Goal: Task Accomplishment & Management: Manage account settings

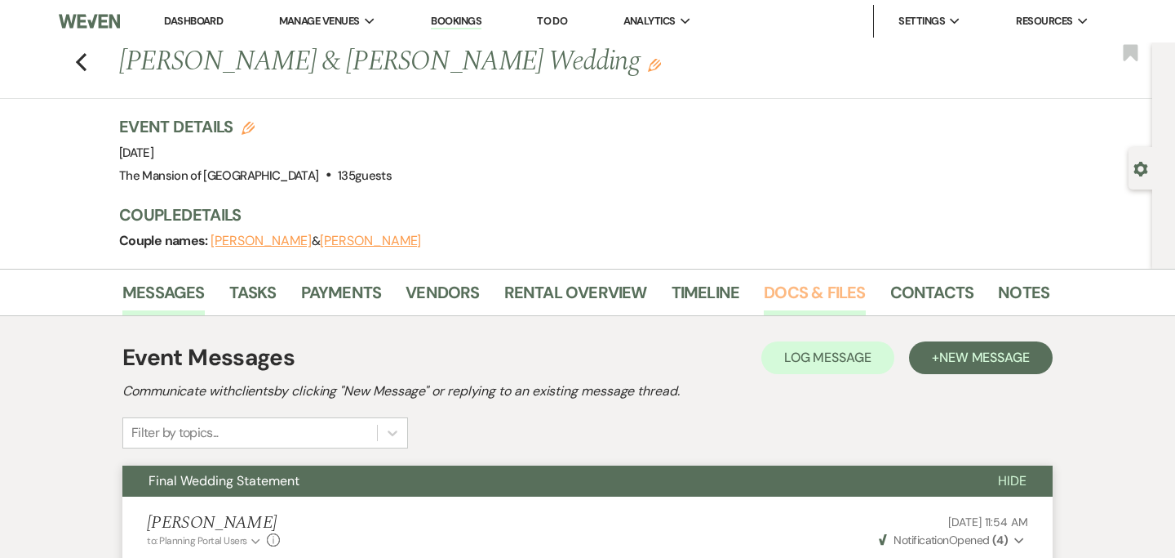
click at [784, 303] on link "Docs & Files" at bounding box center [814, 297] width 101 height 36
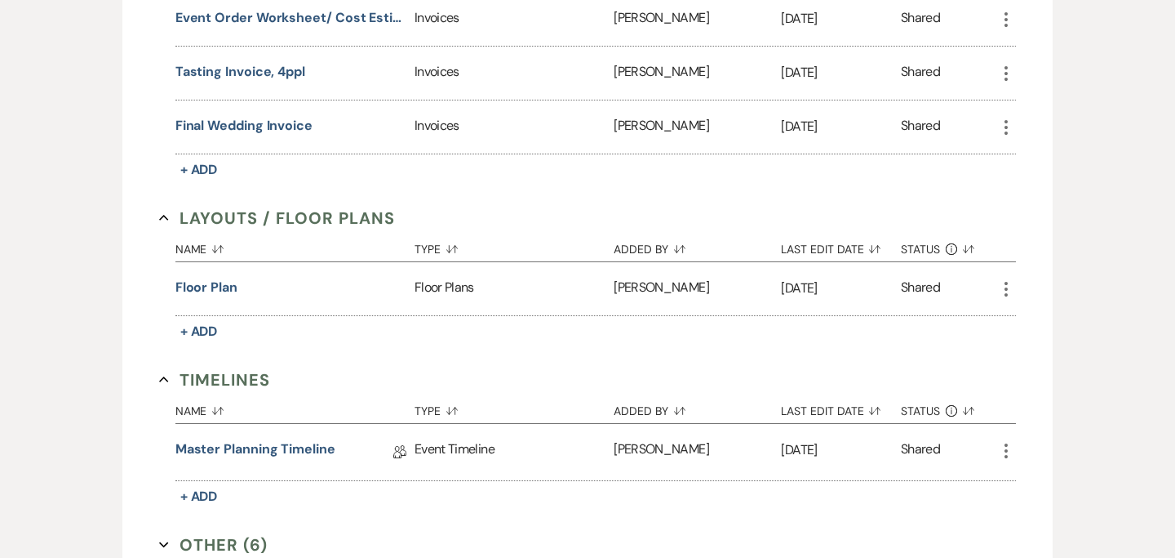
scroll to position [603, 0]
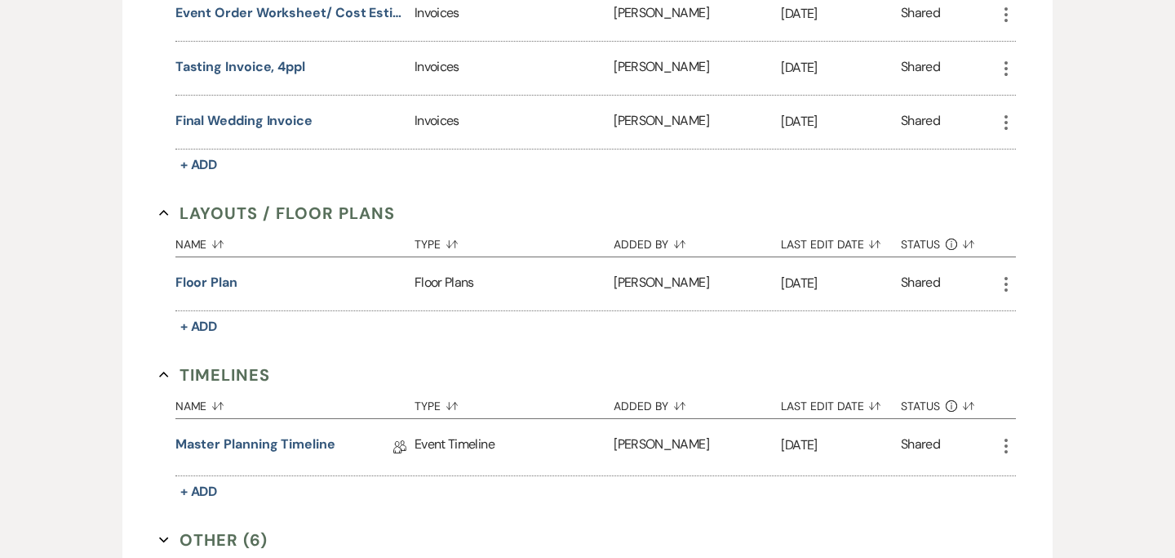
click at [169, 533] on button "Other (6) Expand" at bounding box center [213, 539] width 109 height 24
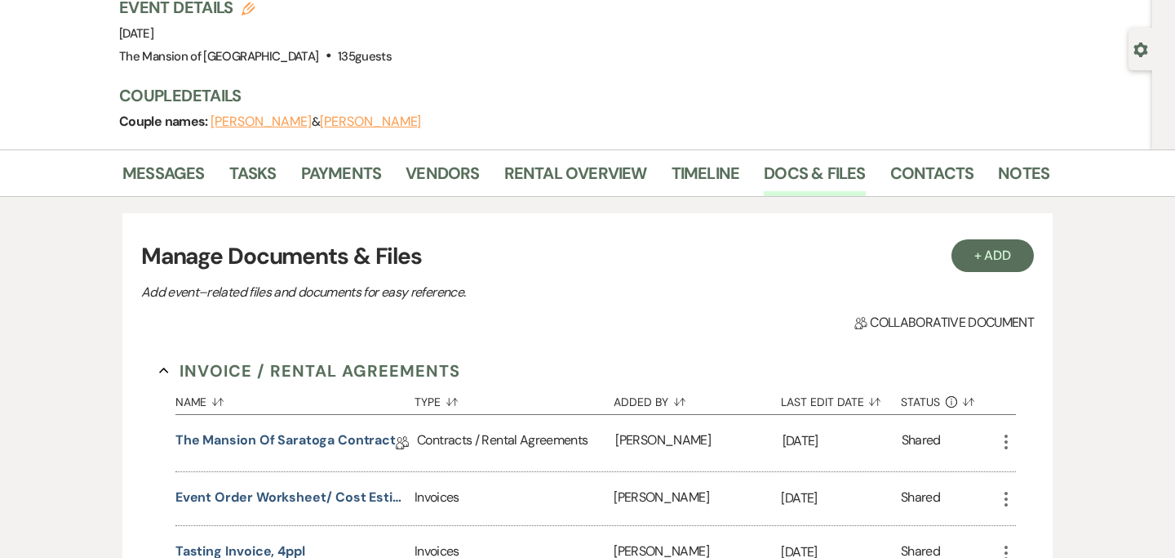
scroll to position [116, 0]
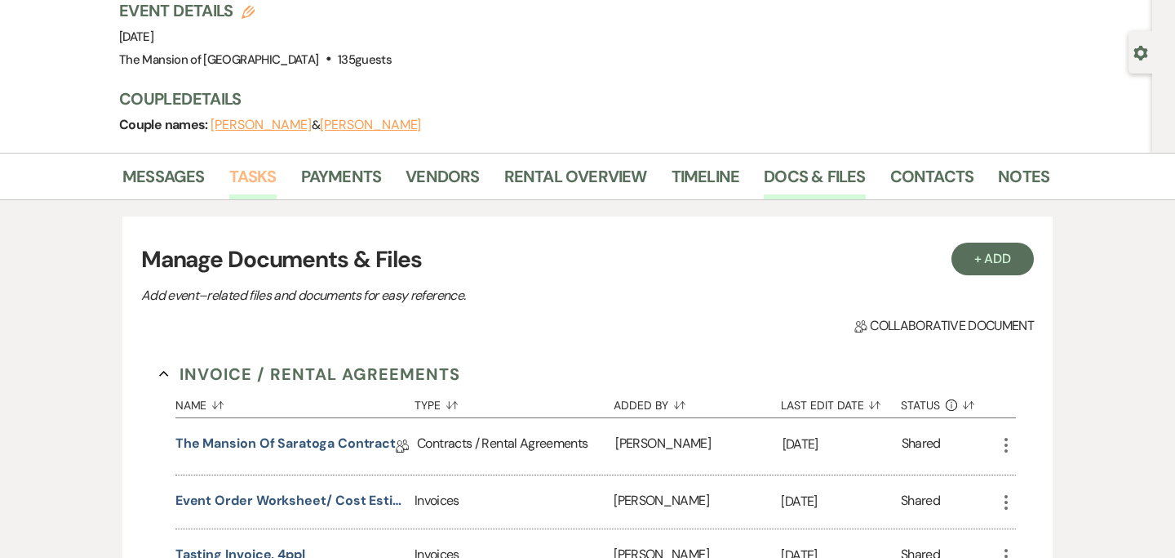
click at [248, 179] on link "Tasks" at bounding box center [252, 181] width 47 height 36
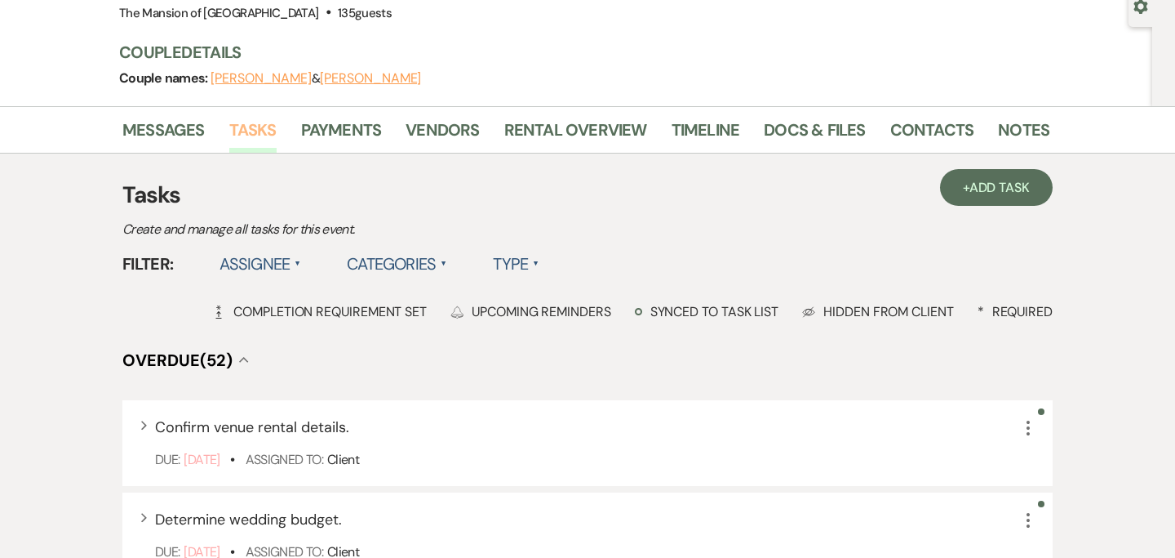
scroll to position [164, 0]
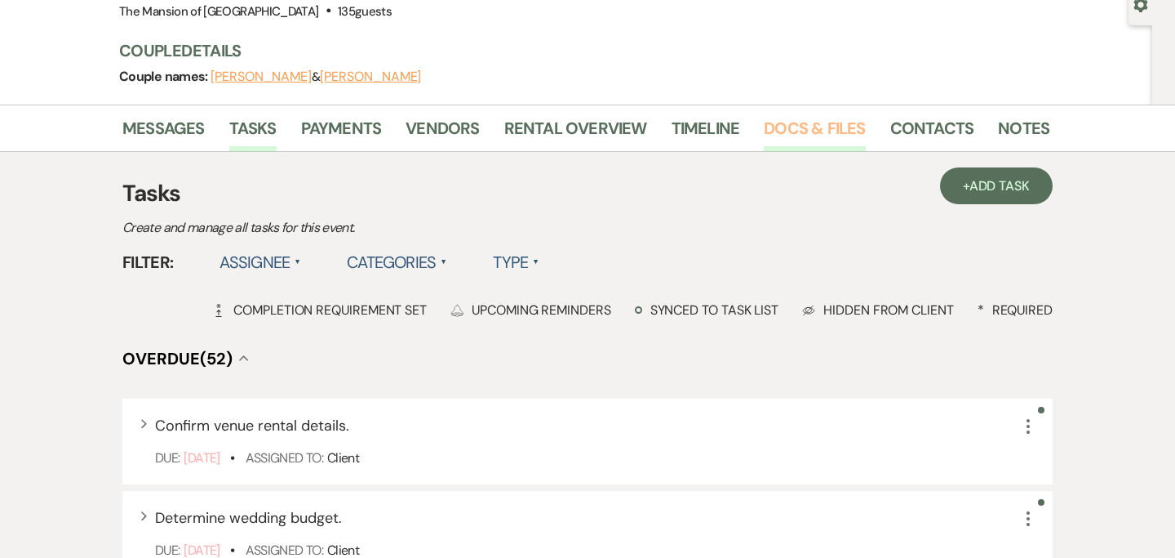
click at [774, 135] on link "Docs & Files" at bounding box center [814, 133] width 101 height 36
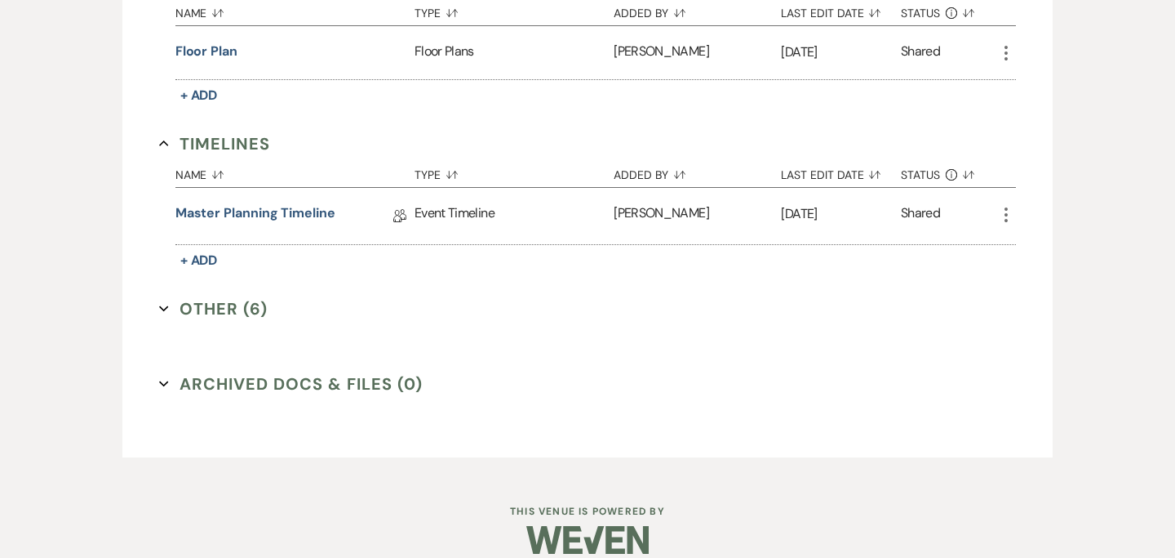
scroll to position [855, 0]
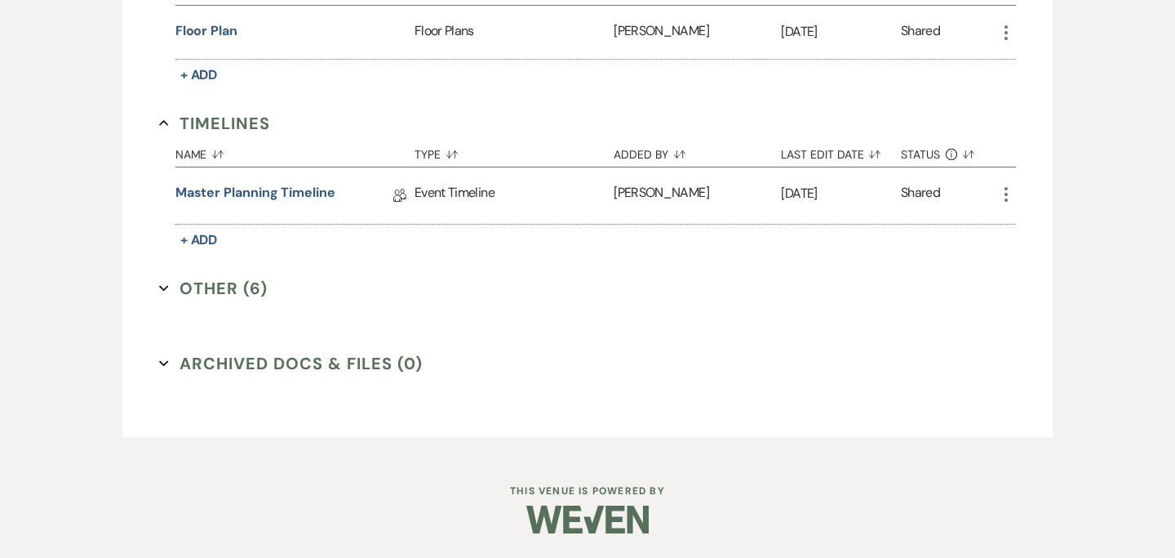
click at [162, 288] on use "button" at bounding box center [163, 288] width 9 height 6
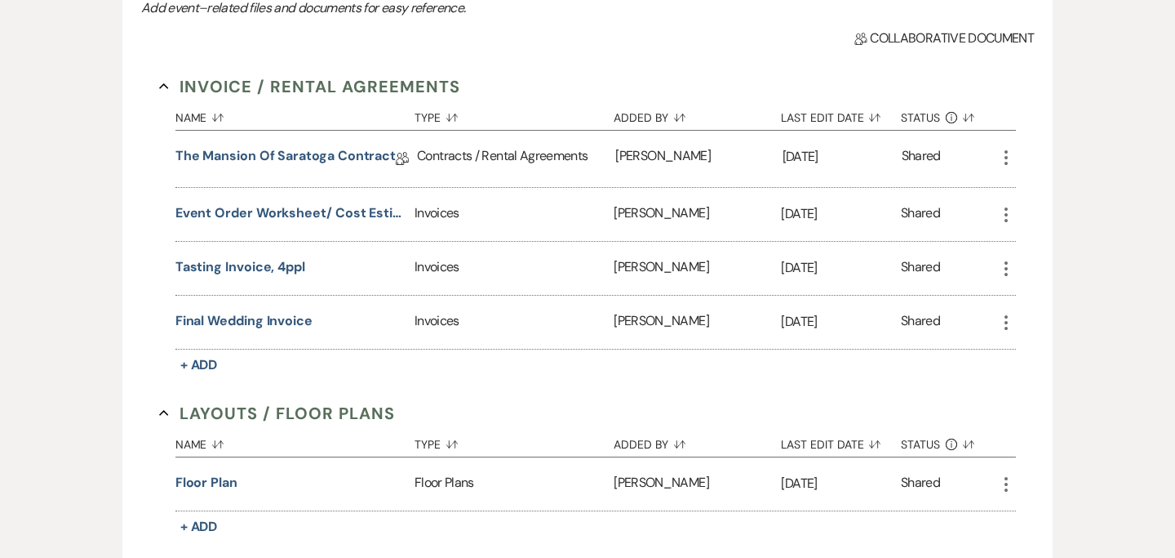
scroll to position [0, 0]
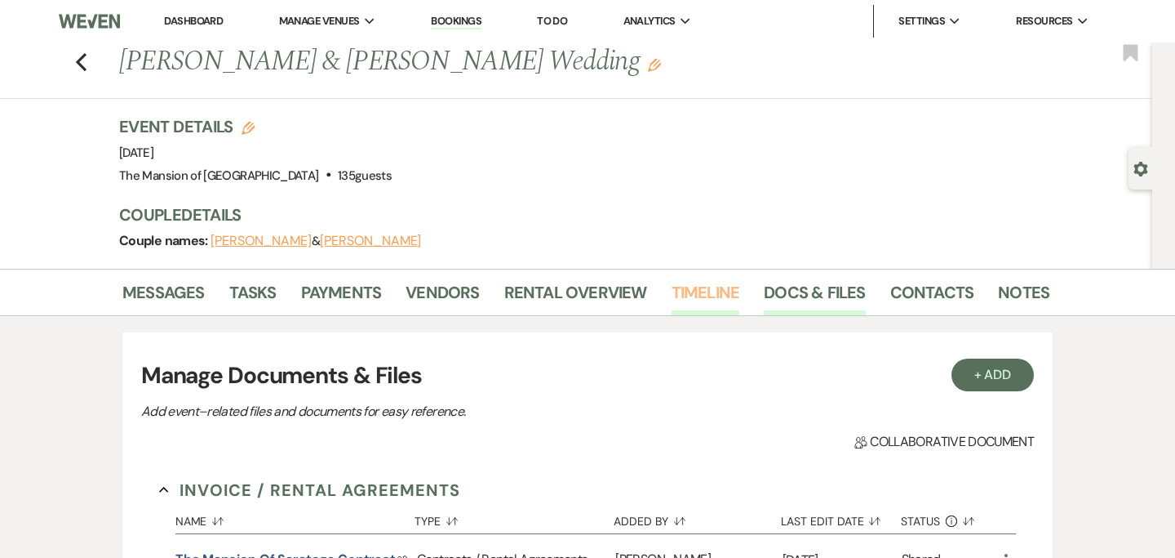
click at [709, 296] on link "Timeline" at bounding box center [706, 297] width 69 height 36
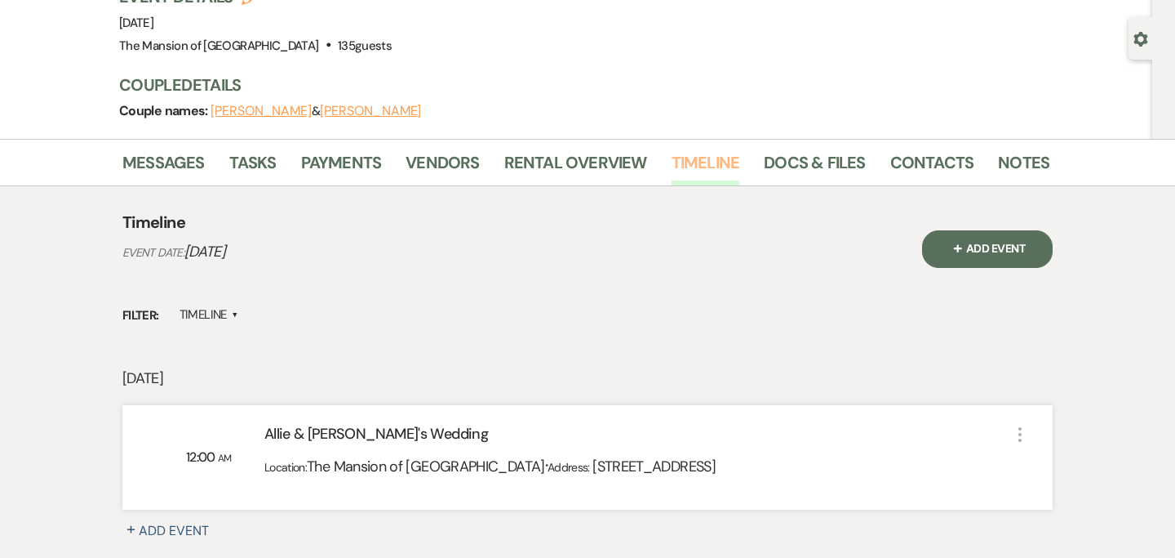
scroll to position [124, 0]
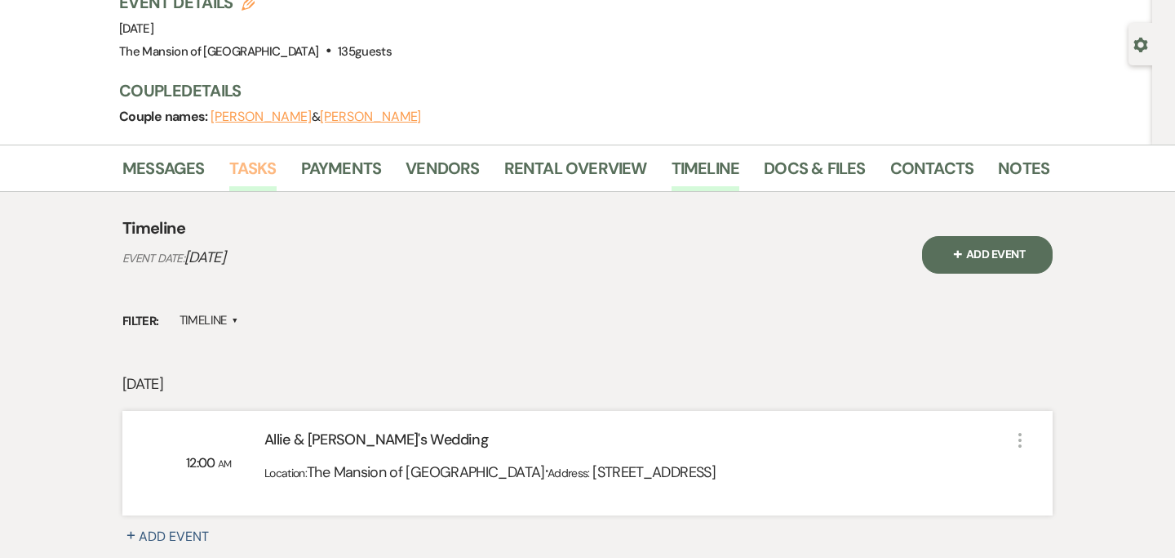
click at [246, 169] on link "Tasks" at bounding box center [252, 173] width 47 height 36
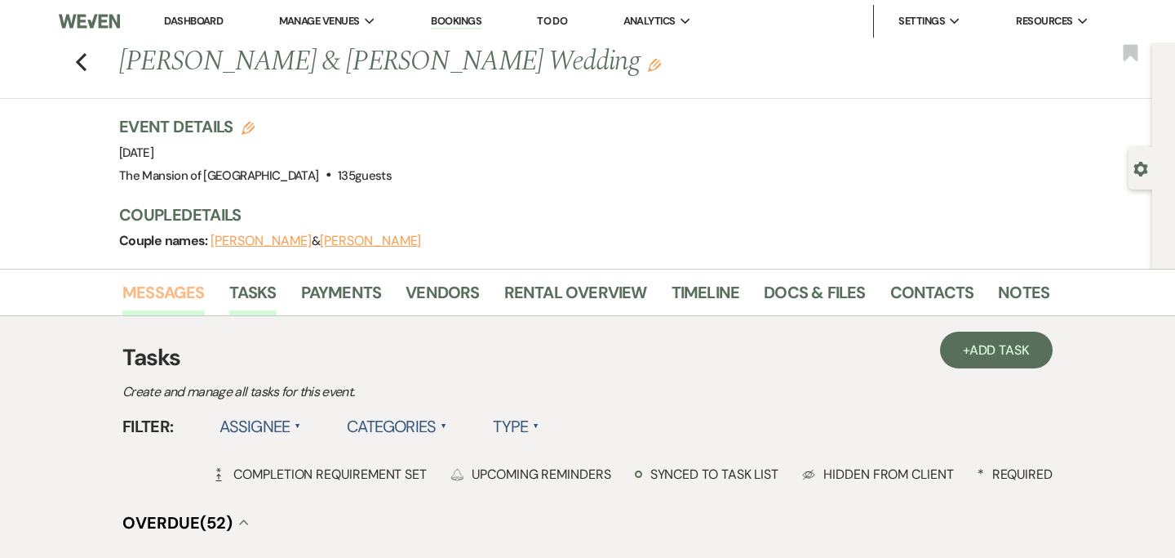
click at [162, 292] on link "Messages" at bounding box center [163, 297] width 82 height 36
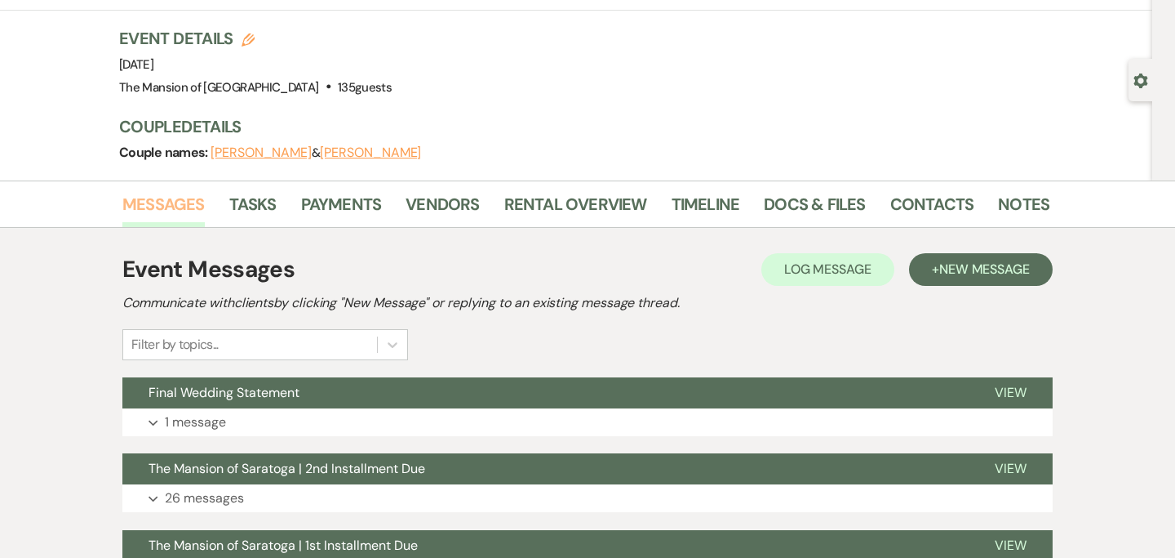
scroll to position [87, 0]
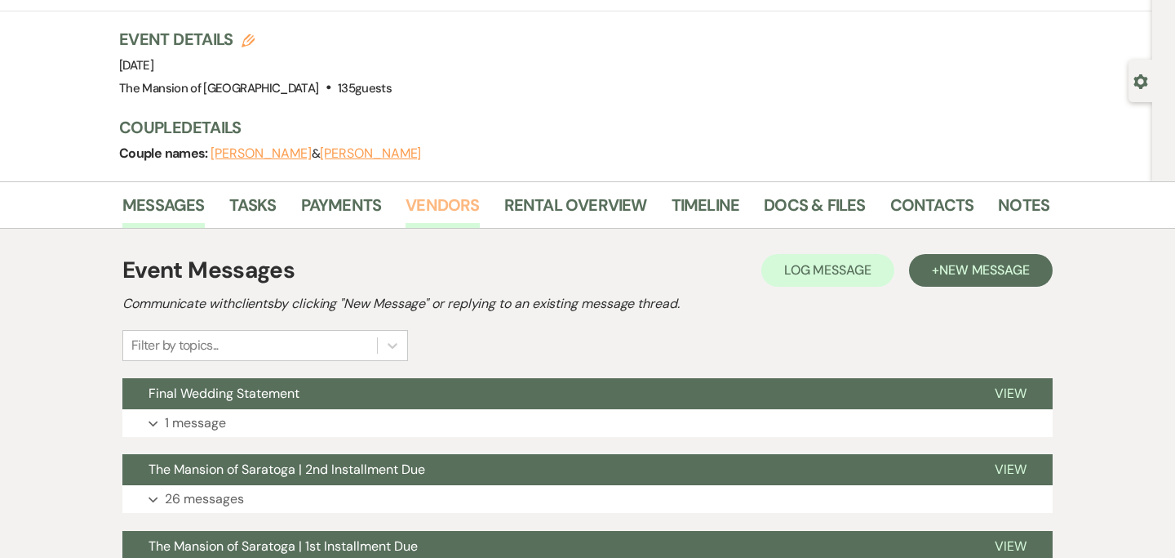
click at [450, 221] on link "Vendors" at bounding box center [442, 210] width 73 height 36
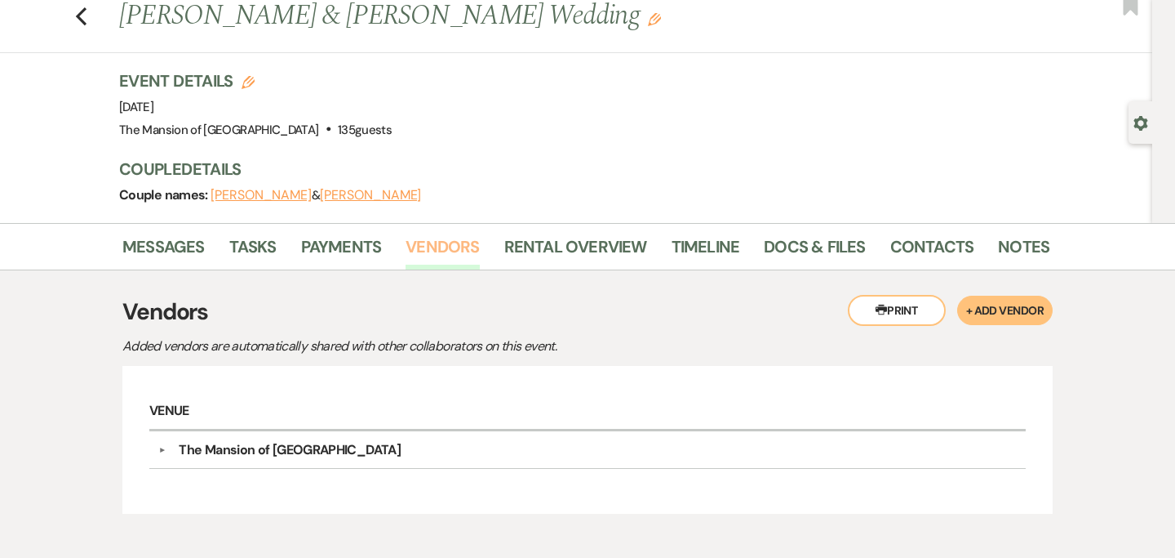
scroll to position [148, 0]
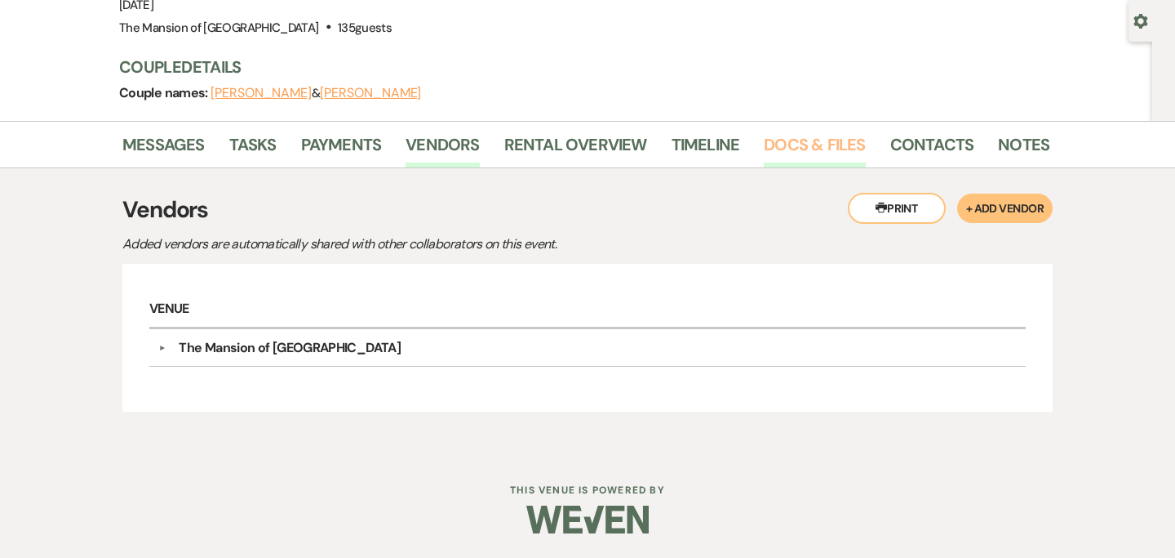
click at [801, 146] on link "Docs & Files" at bounding box center [814, 149] width 101 height 36
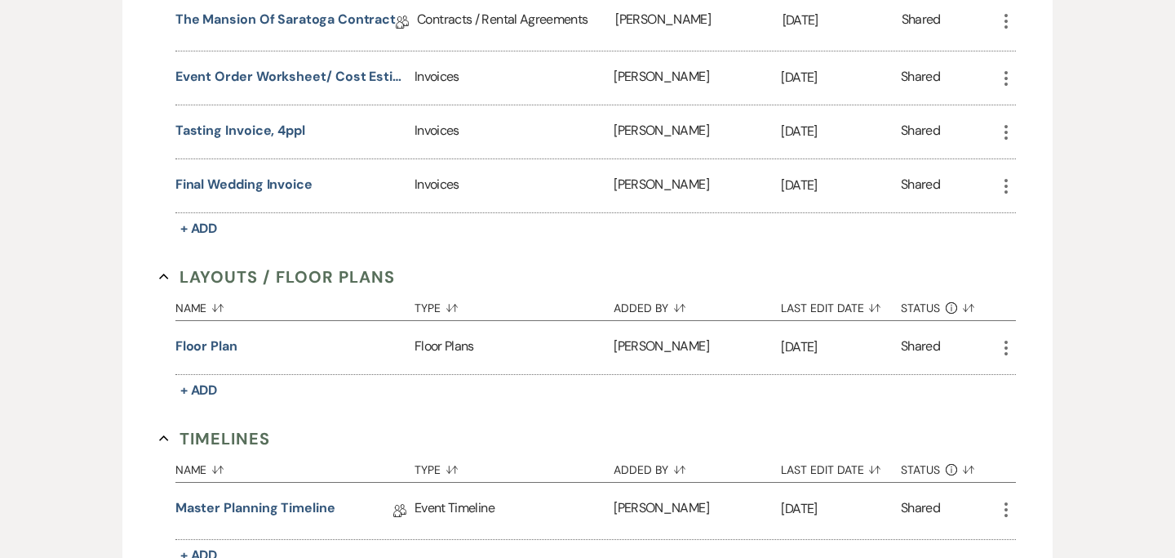
scroll to position [855, 0]
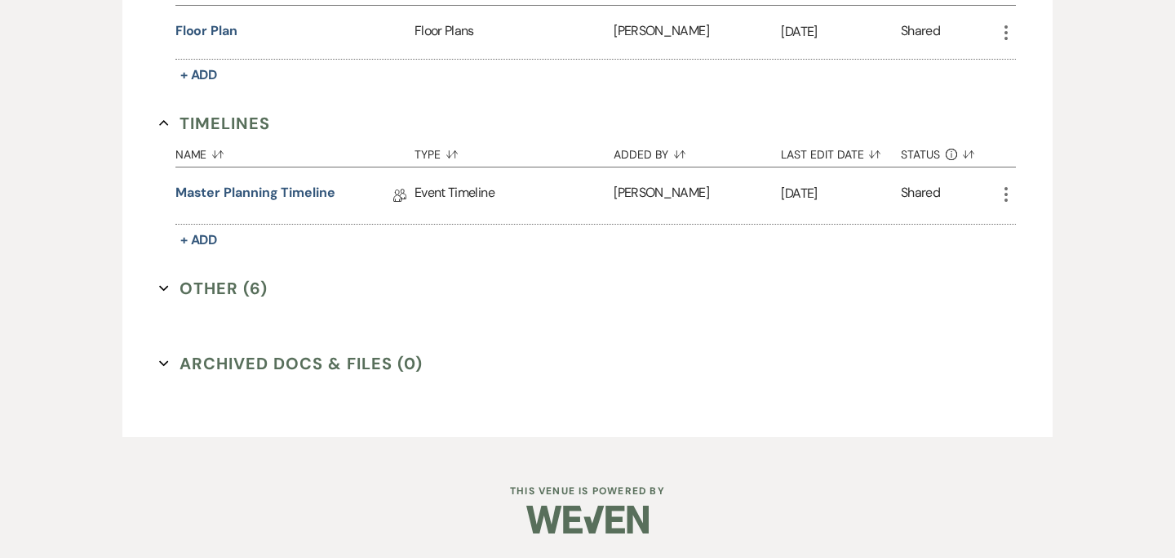
click at [159, 295] on button "Other (6) Expand" at bounding box center [213, 288] width 109 height 24
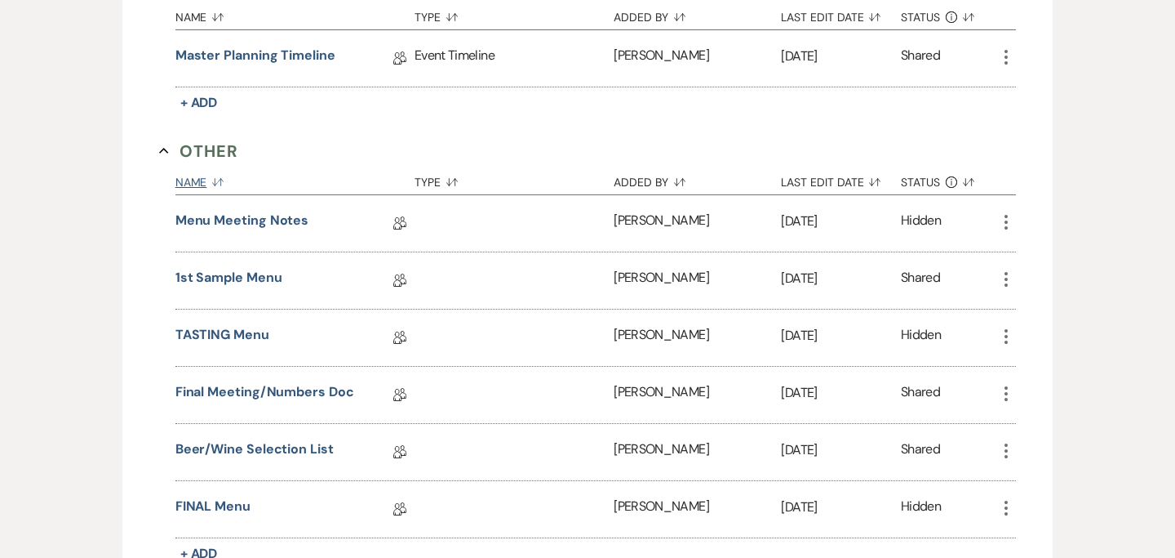
scroll to position [1007, 0]
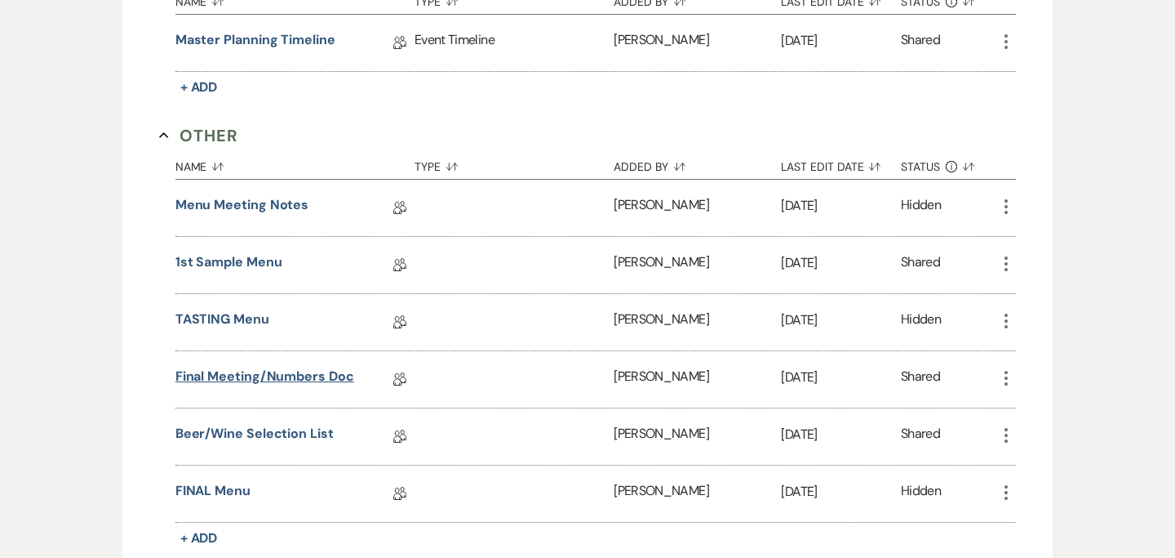
click at [278, 379] on link "Final Meeting/Numbers Doc" at bounding box center [265, 379] width 179 height 25
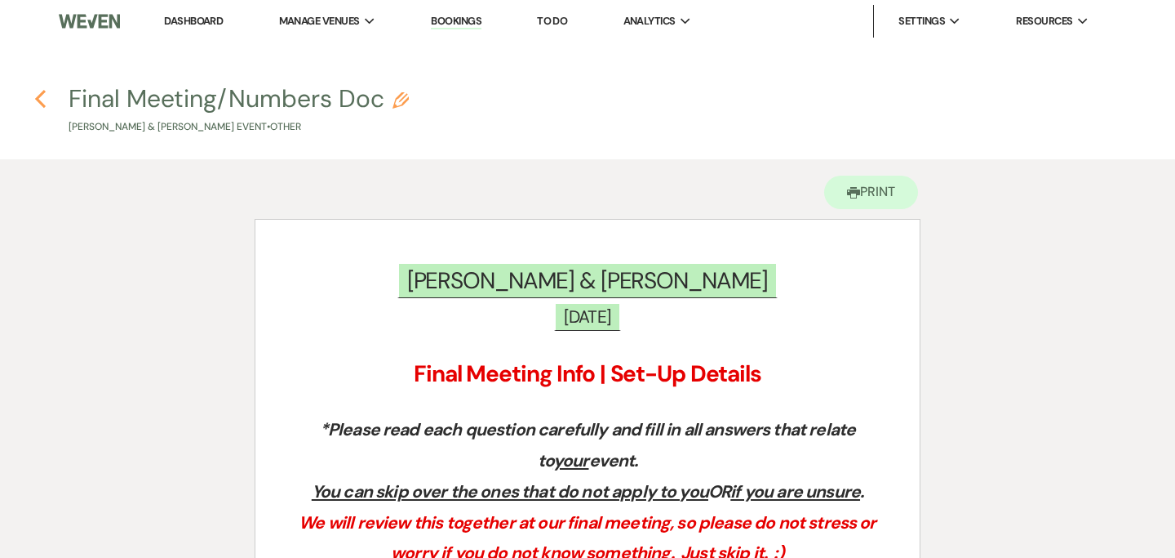
click at [40, 96] on use "button" at bounding box center [40, 99] width 11 height 18
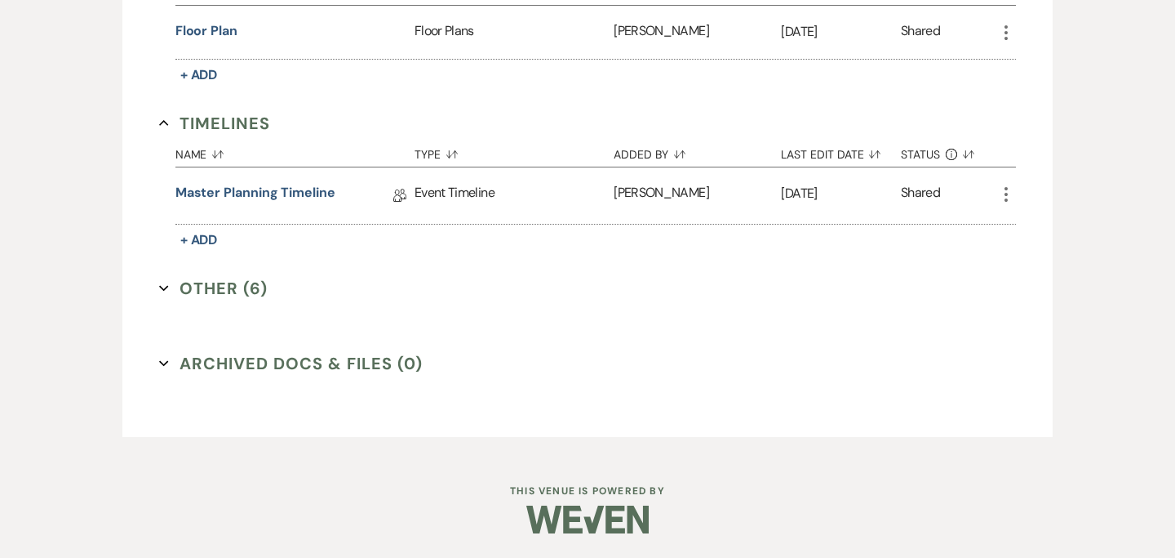
click at [164, 278] on button "Other (6) Expand" at bounding box center [213, 288] width 109 height 24
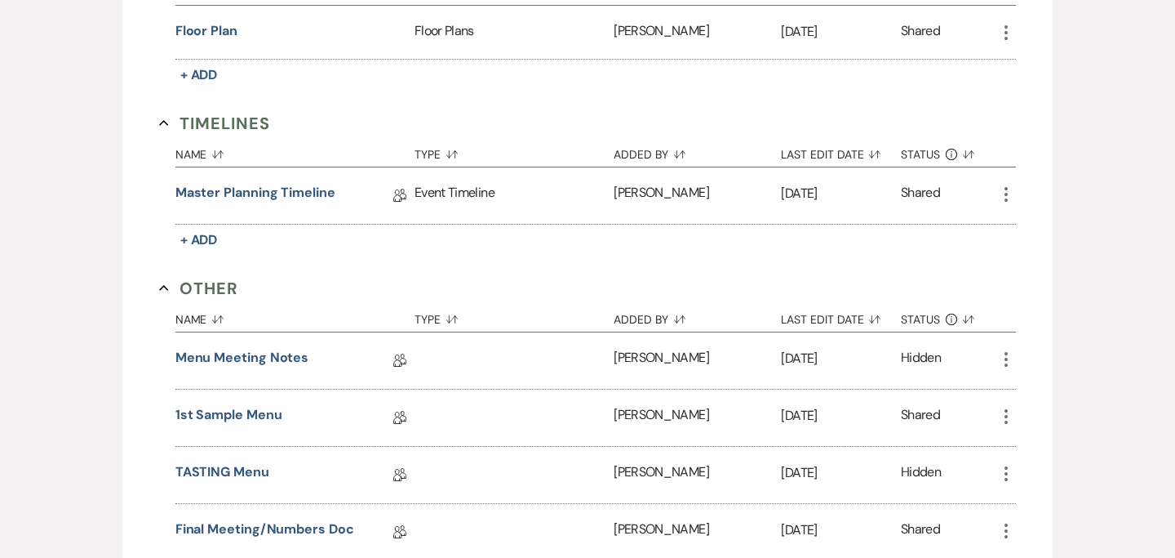
scroll to position [1015, 0]
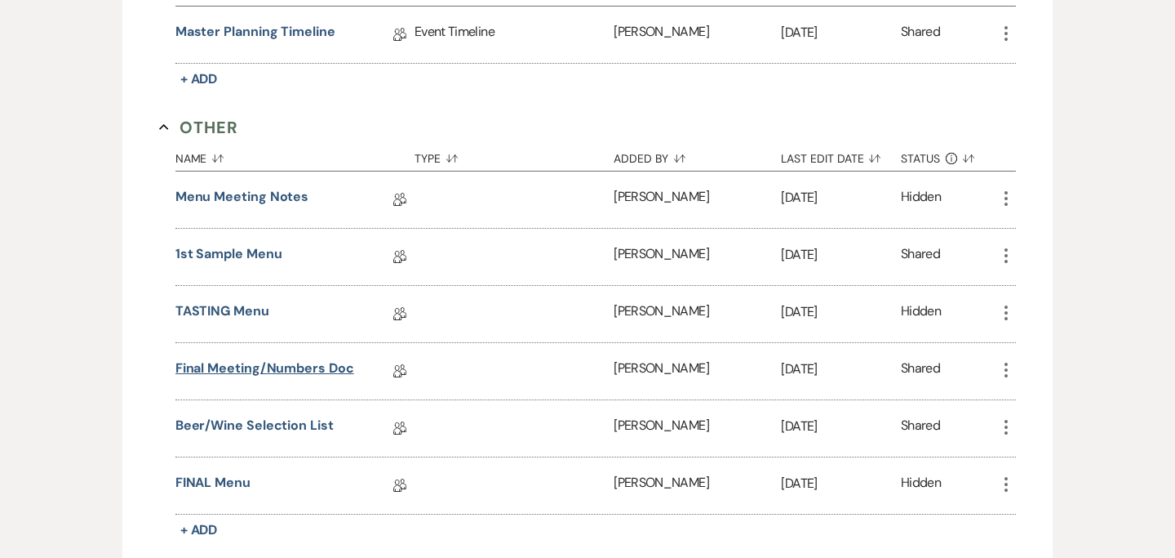
click at [289, 362] on link "Final Meeting/Numbers Doc" at bounding box center [265, 370] width 179 height 25
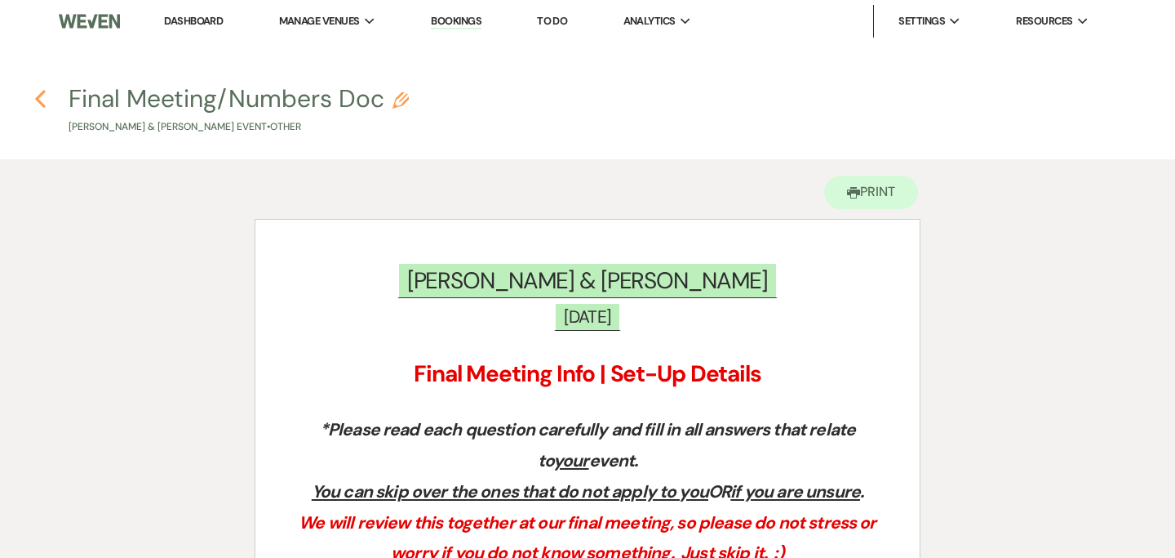
click at [42, 100] on icon "Previous" at bounding box center [40, 99] width 12 height 20
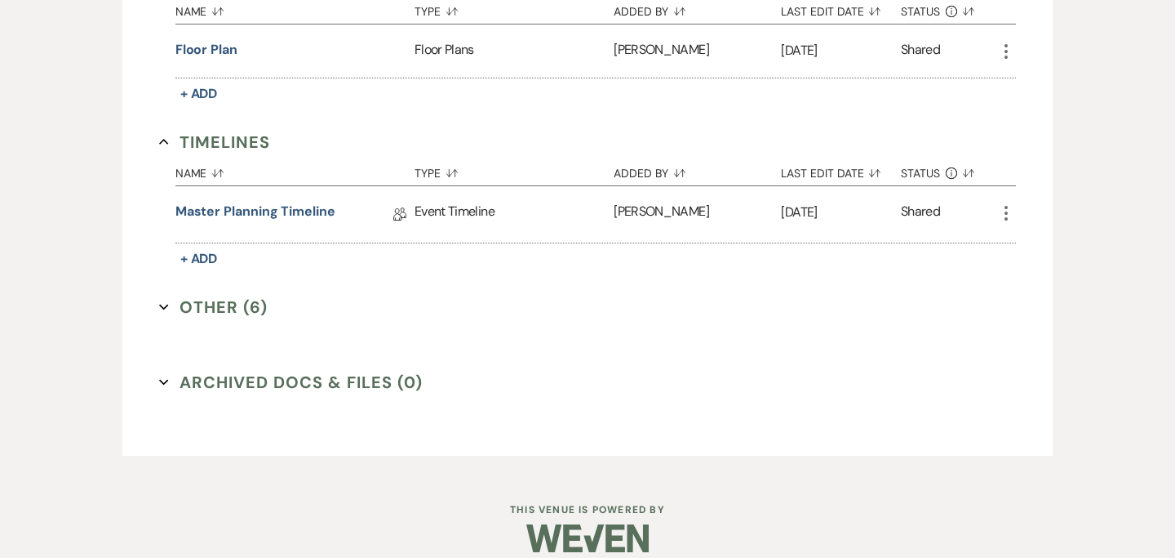
scroll to position [855, 0]
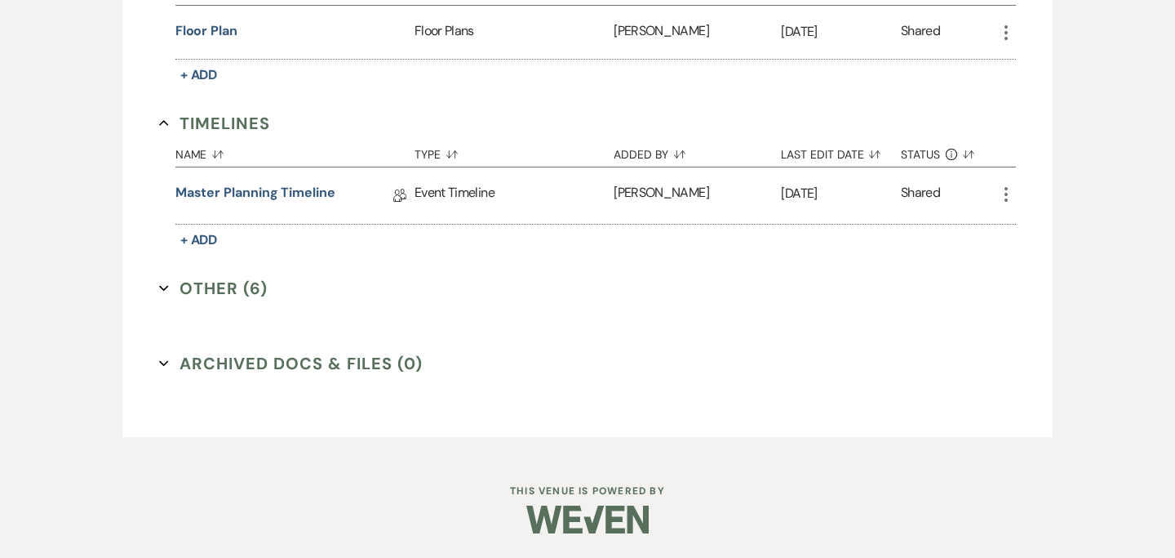
click at [160, 288] on icon "Expand" at bounding box center [164, 288] width 10 height 10
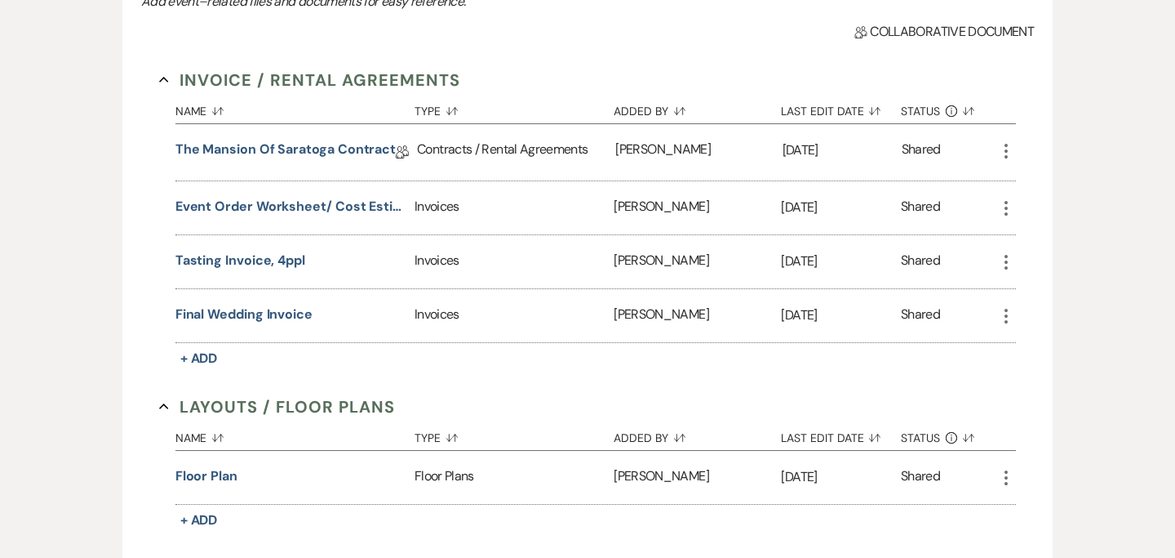
scroll to position [411, 0]
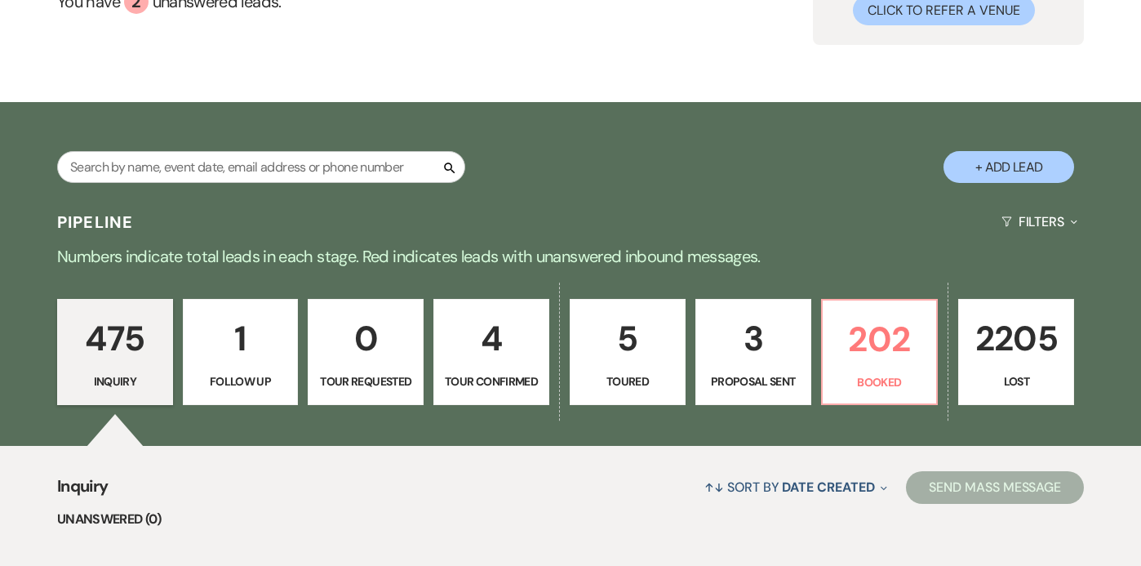
scroll to position [213, 0]
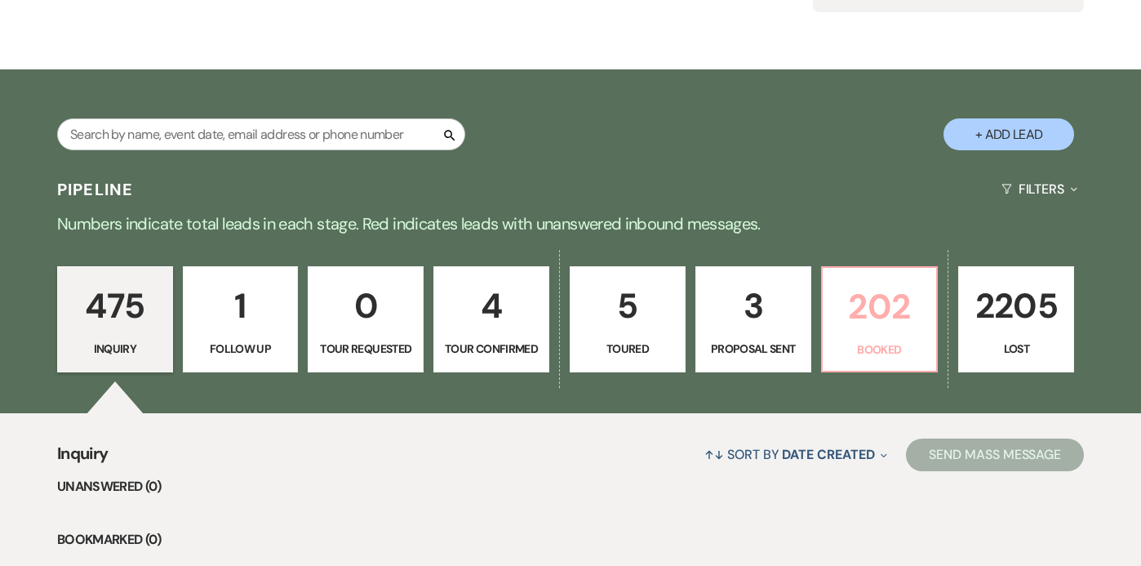
click at [895, 319] on p "202" at bounding box center [880, 306] width 95 height 55
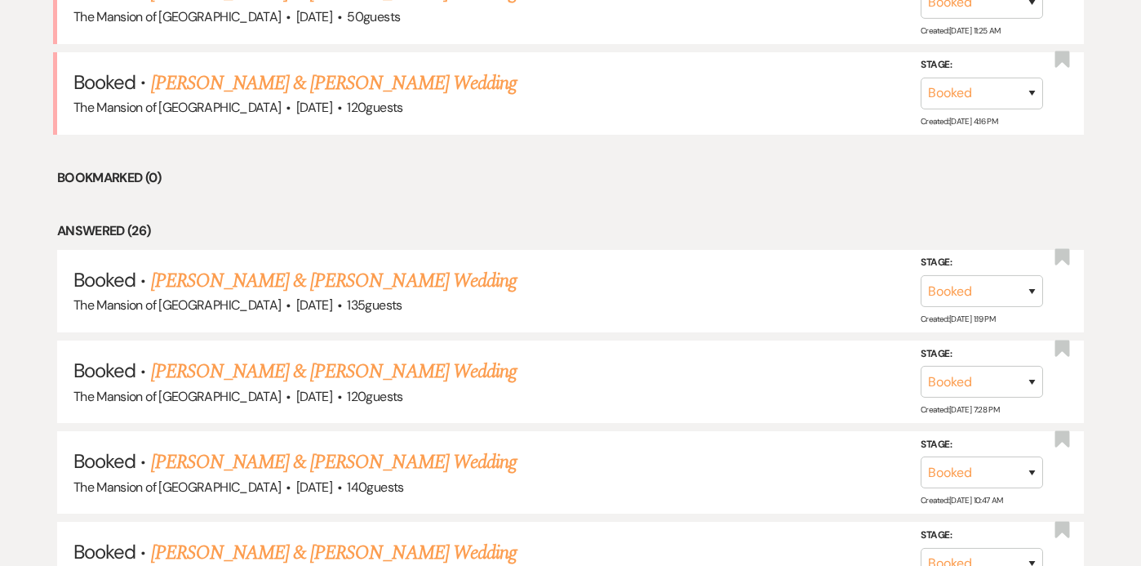
scroll to position [793, 0]
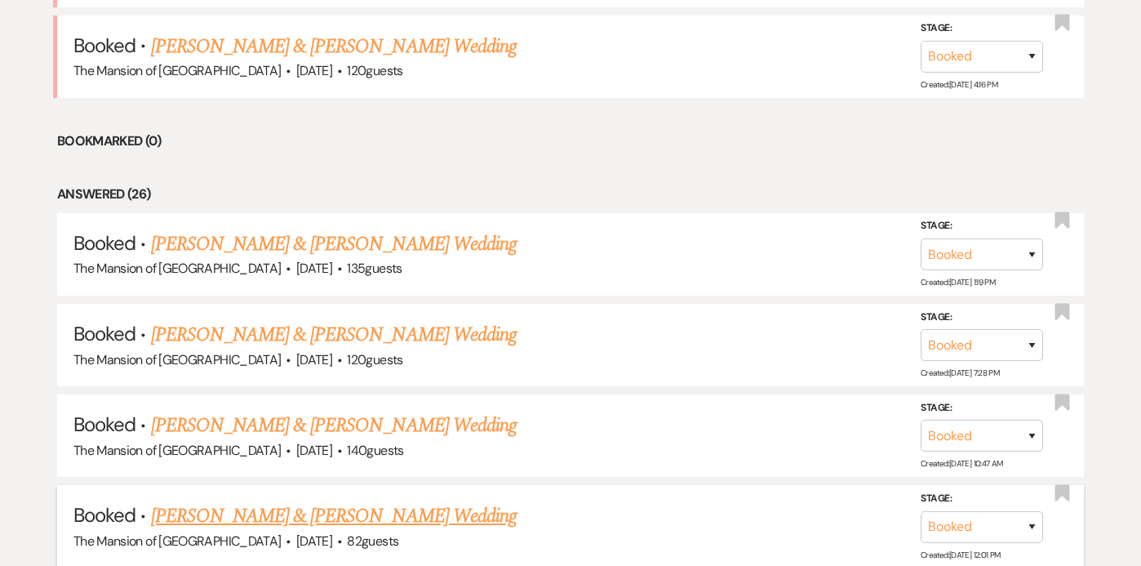
click at [334, 520] on link "[PERSON_NAME] & [PERSON_NAME] Wedding" at bounding box center [334, 515] width 366 height 29
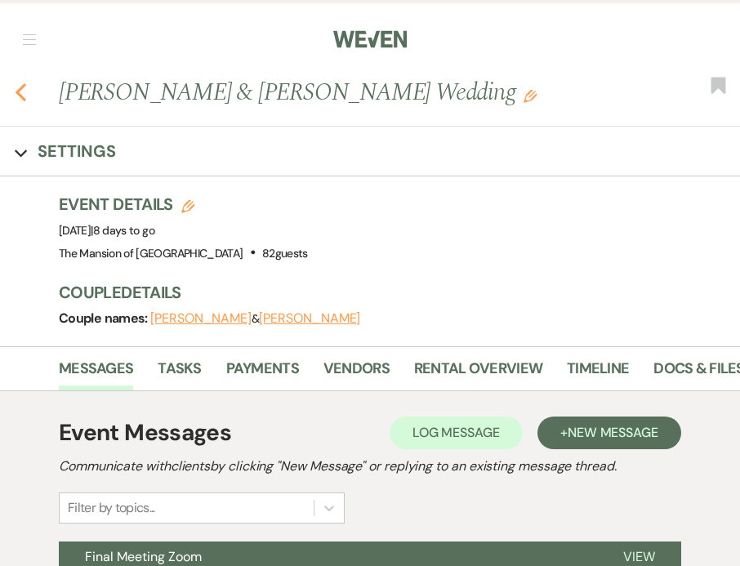
click at [21, 91] on icon "Previous" at bounding box center [21, 92] width 12 height 20
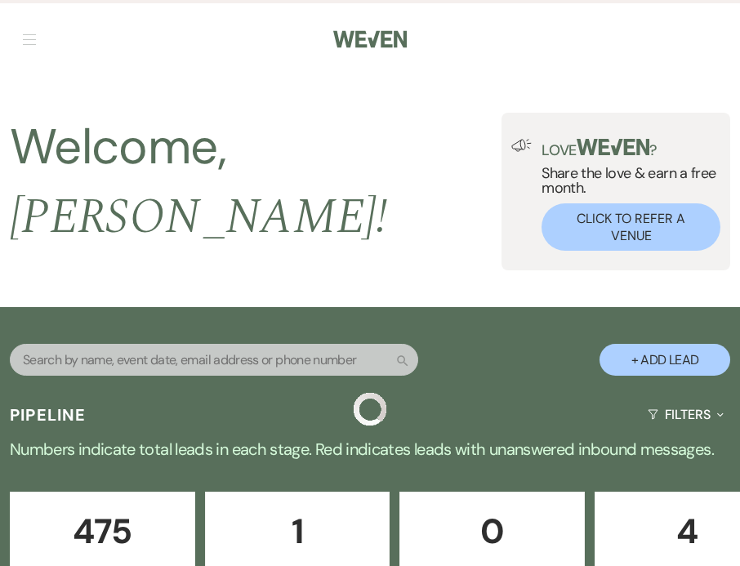
scroll to position [793, 0]
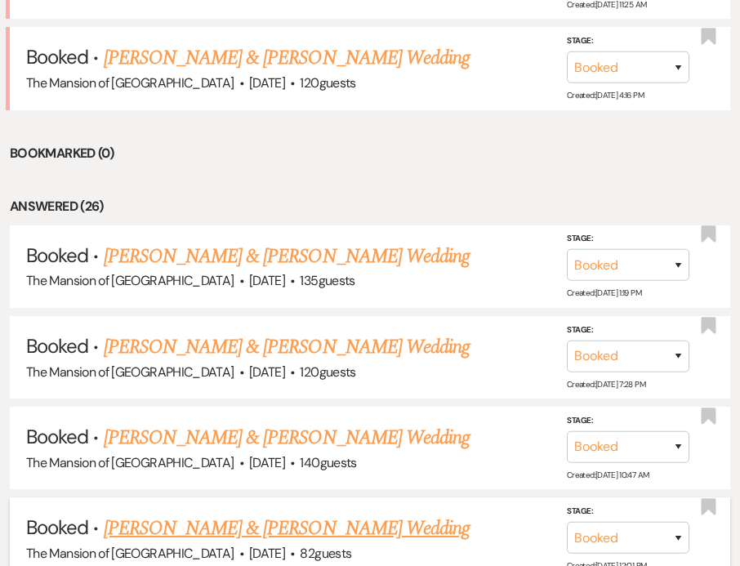
click at [270, 513] on link "[PERSON_NAME] & [PERSON_NAME] Wedding" at bounding box center [287, 527] width 366 height 29
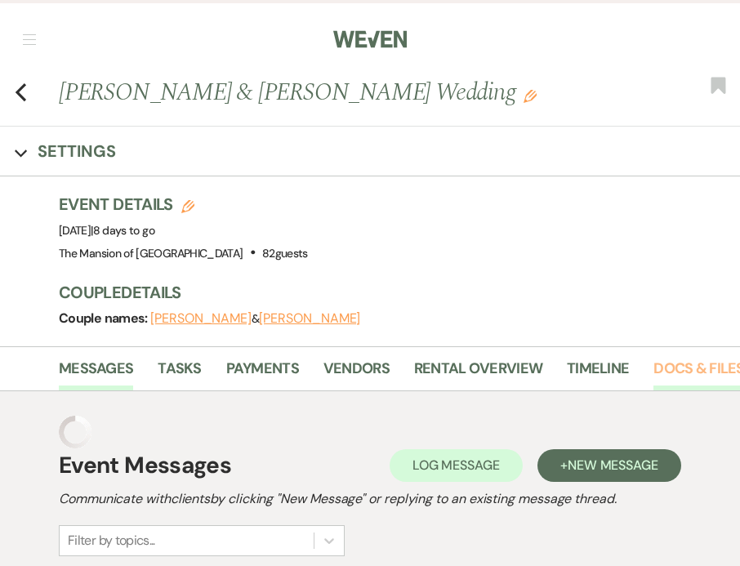
click at [667, 370] on link "Docs & Files" at bounding box center [698, 373] width 91 height 33
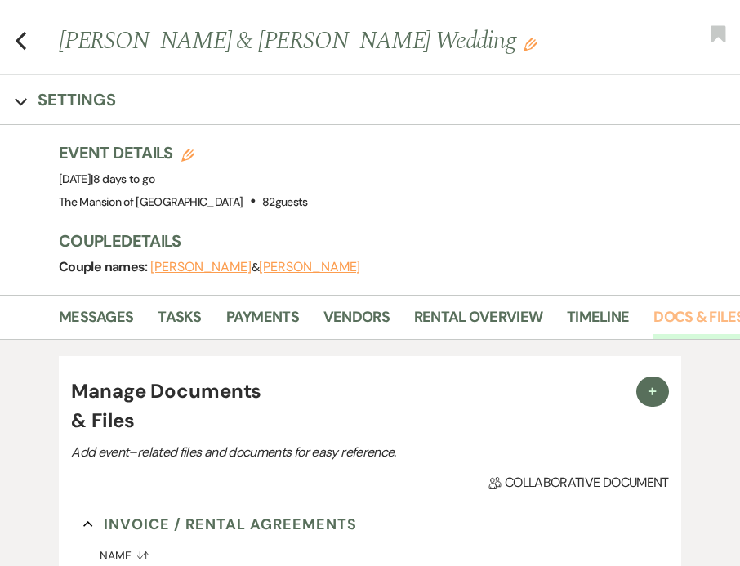
scroll to position [79, 0]
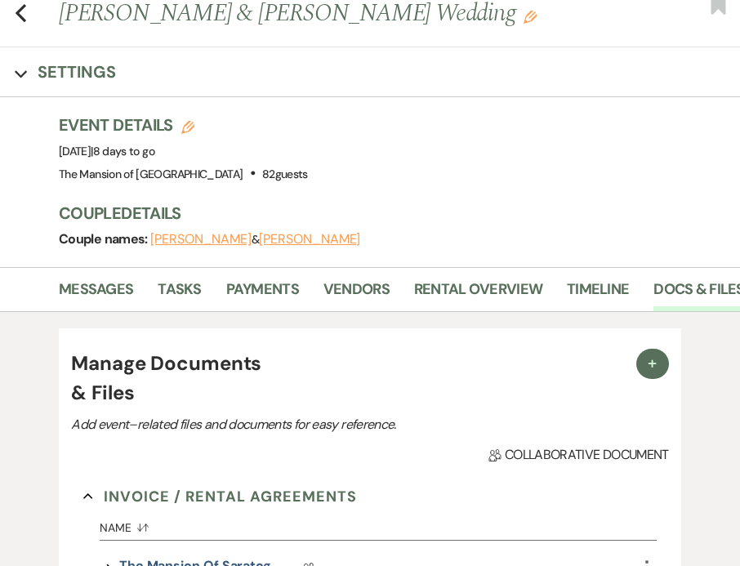
click at [27, 16] on div "Previous [PERSON_NAME] & [PERSON_NAME] Wedding Edit Bookmark" at bounding box center [366, 21] width 748 height 51
click at [20, 15] on icon "Previous" at bounding box center [21, 13] width 12 height 20
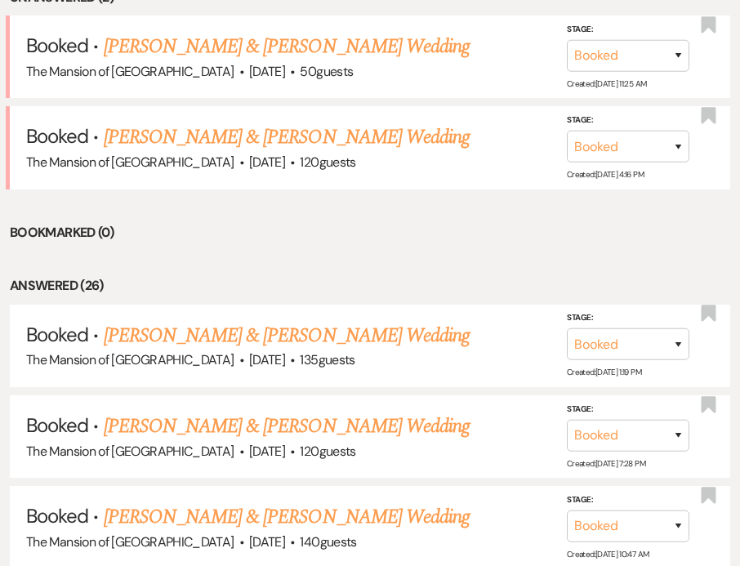
scroll to position [1073, 0]
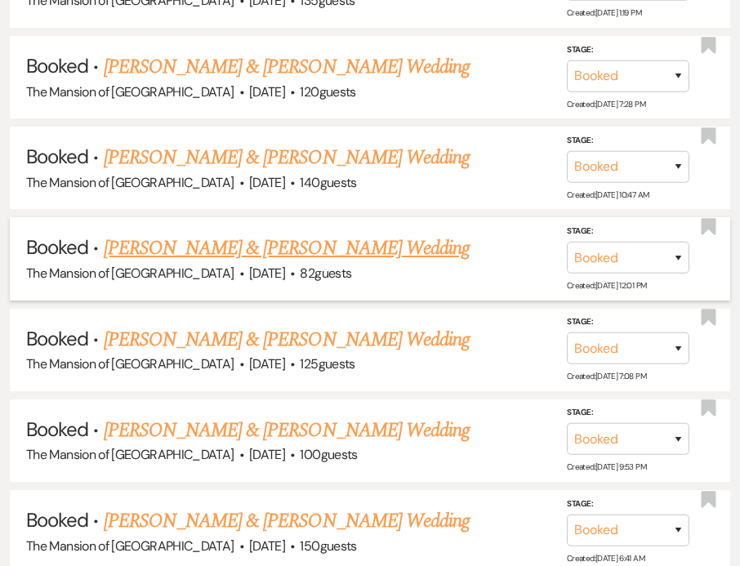
click at [220, 233] on link "[PERSON_NAME] & [PERSON_NAME] Wedding" at bounding box center [287, 247] width 366 height 29
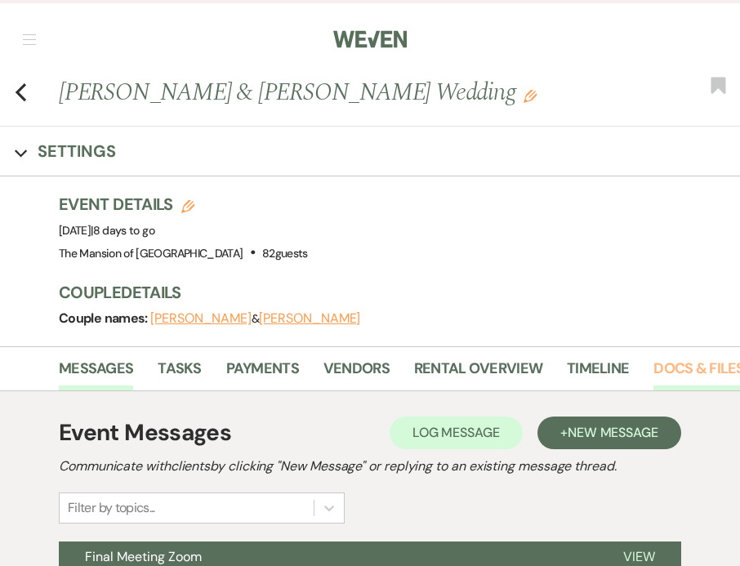
click at [655, 365] on link "Docs & Files" at bounding box center [698, 373] width 91 height 33
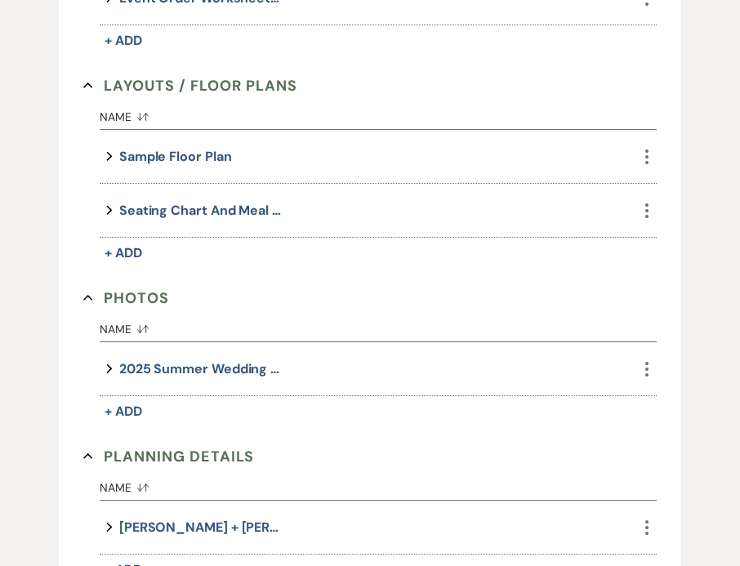
scroll to position [643, 0]
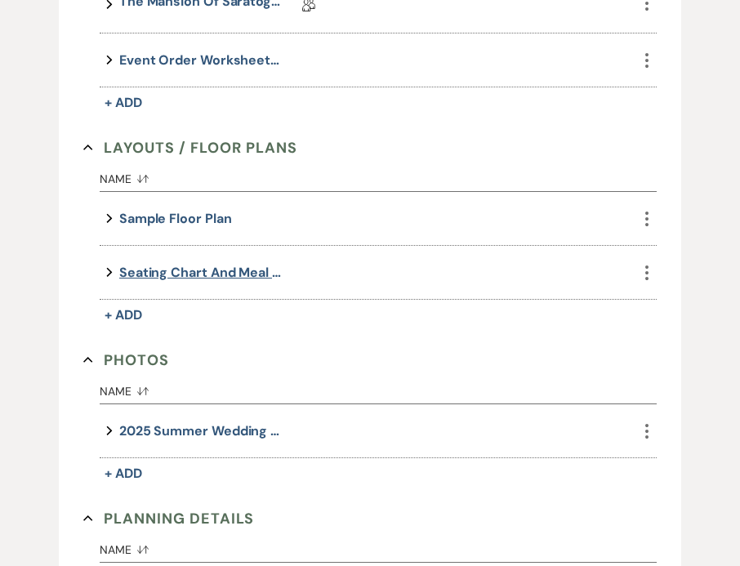
click at [178, 275] on button "Seating Chart and Meal Choices" at bounding box center [200, 272] width 163 height 22
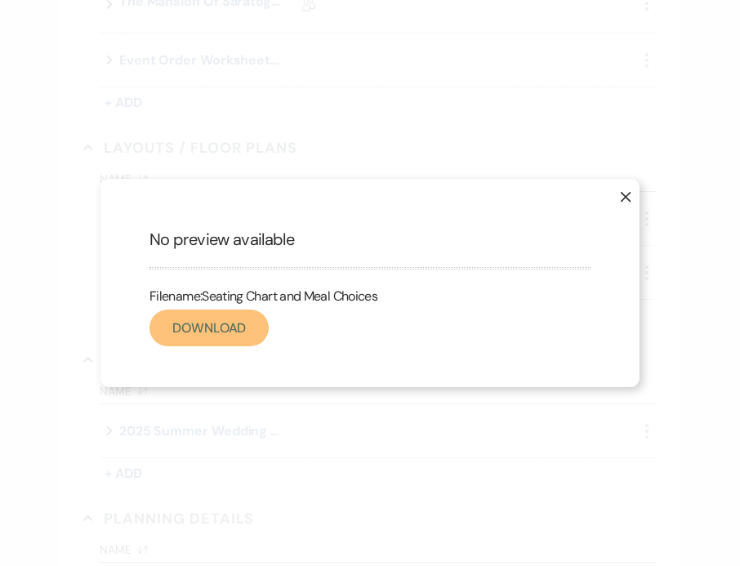
click at [216, 337] on link "Download" at bounding box center [208, 327] width 119 height 37
click at [628, 197] on icon "X" at bounding box center [625, 196] width 11 height 11
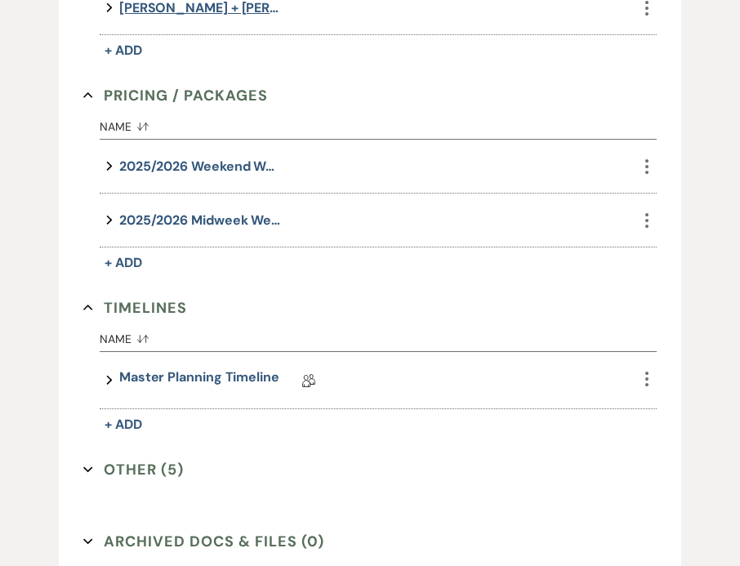
scroll to position [1226, 0]
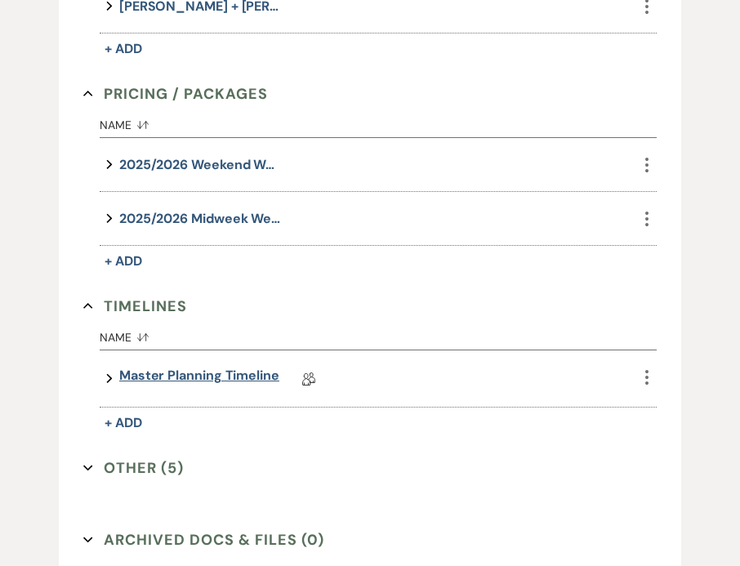
click at [171, 371] on link "Master Planning Timeline" at bounding box center [199, 378] width 160 height 25
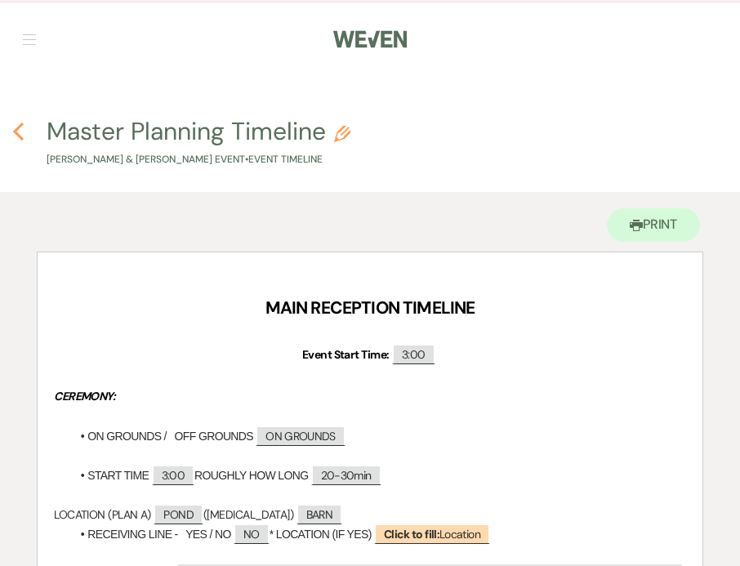
click at [20, 138] on use "button" at bounding box center [18, 131] width 11 height 18
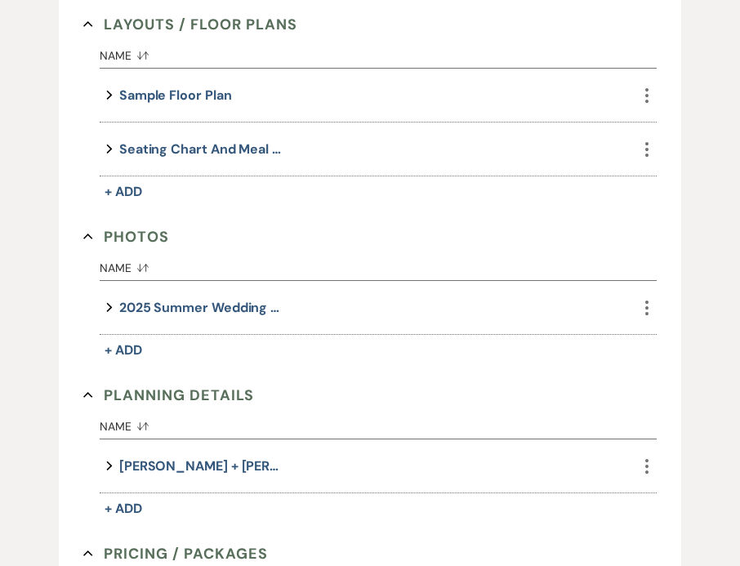
scroll to position [1394, 0]
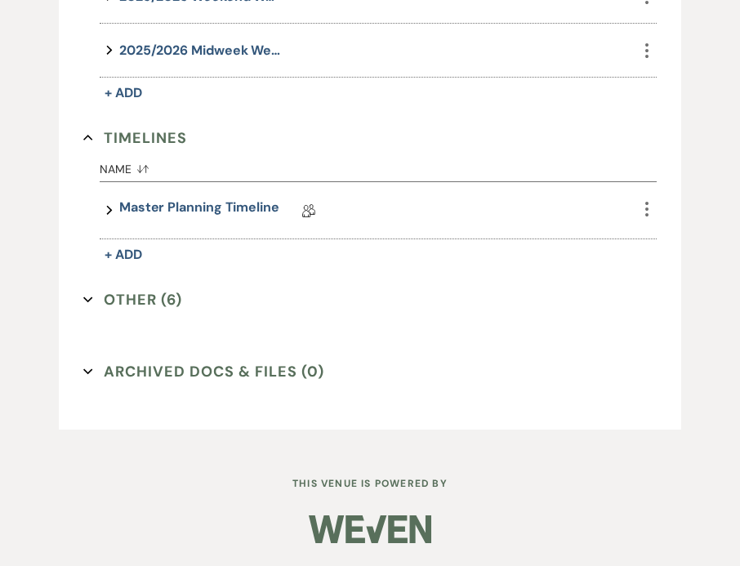
click at [90, 298] on icon "Expand" at bounding box center [88, 300] width 10 height 10
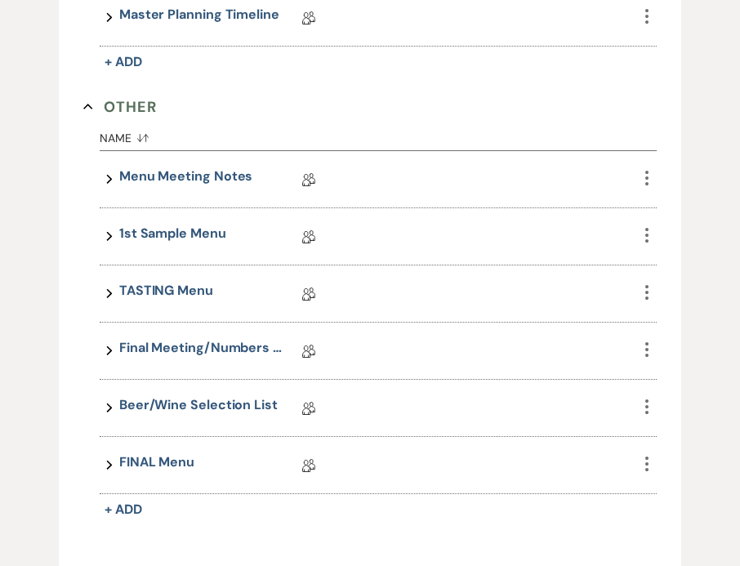
scroll to position [1589, 0]
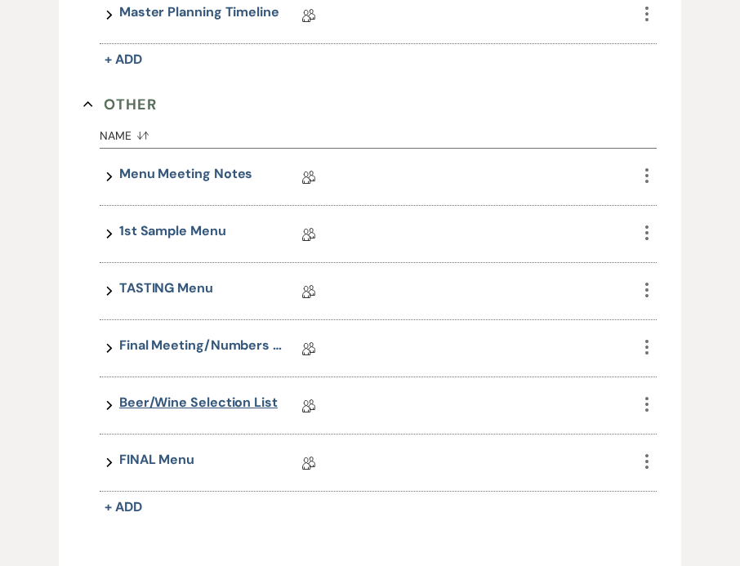
click at [211, 399] on link "Beer/Wine Selection List" at bounding box center [198, 405] width 158 height 25
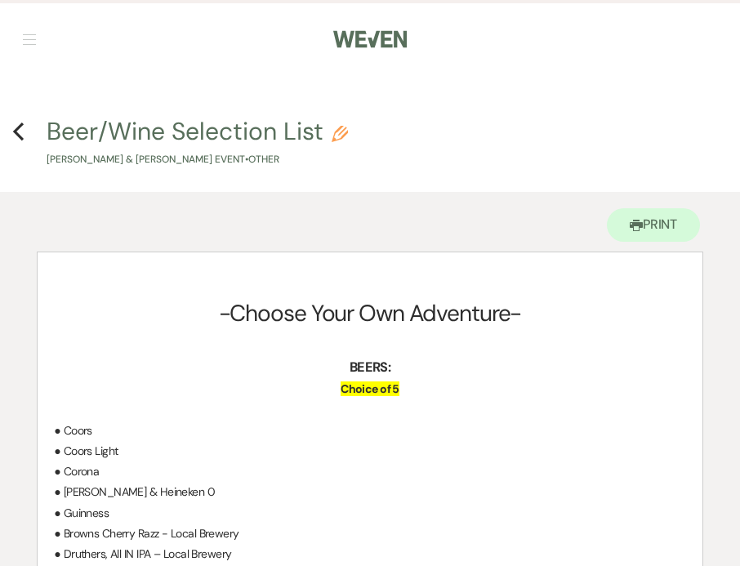
click at [25, 125] on h4 "Previous Beer/Wine Selection List Pencil [PERSON_NAME] & [PERSON_NAME] Event • …" at bounding box center [370, 140] width 740 height 53
click at [16, 128] on use "button" at bounding box center [18, 131] width 11 height 18
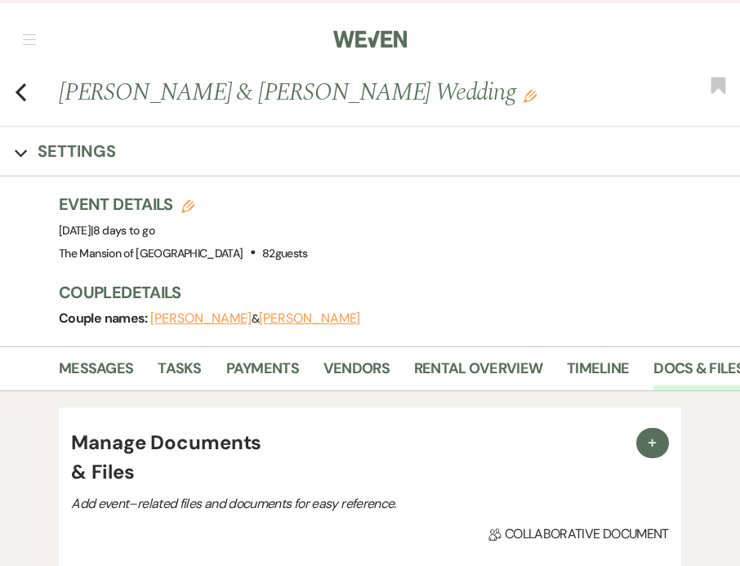
scroll to position [1394, 0]
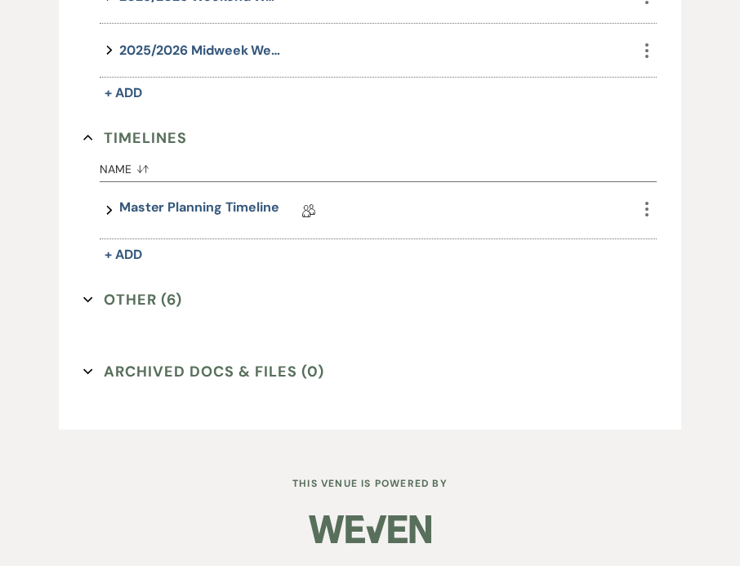
click at [91, 299] on use "button" at bounding box center [87, 300] width 9 height 6
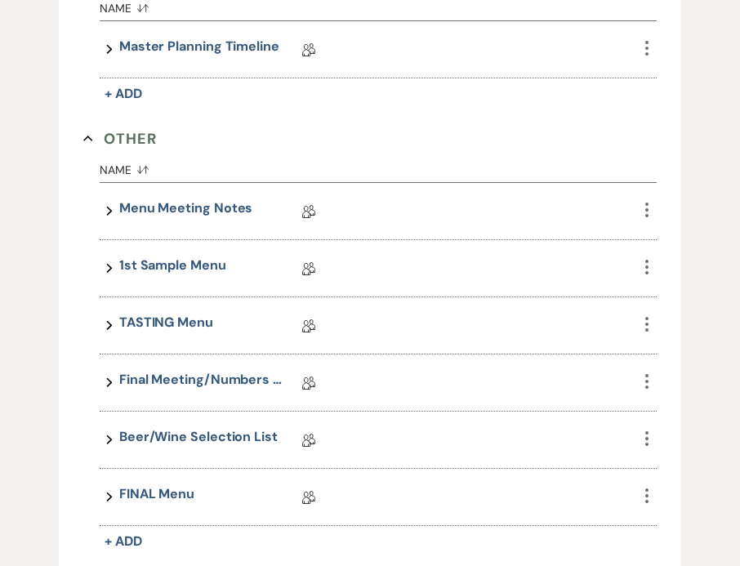
scroll to position [1559, 0]
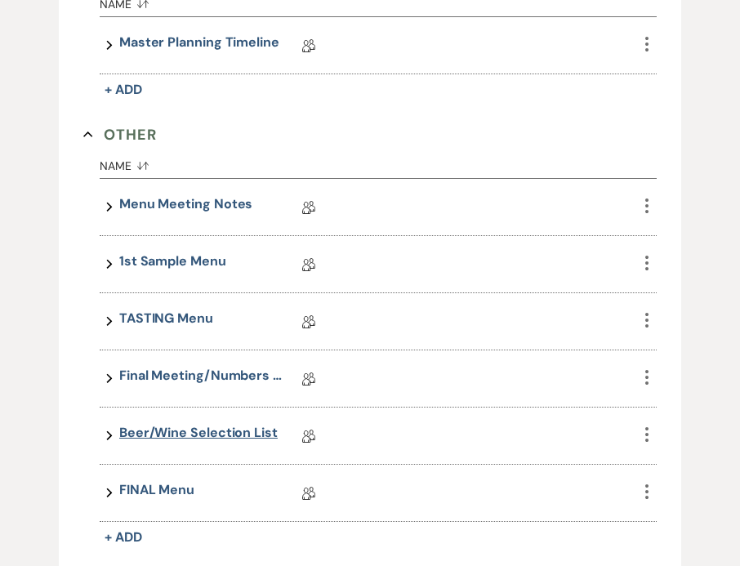
click at [241, 438] on link "Beer/Wine Selection List" at bounding box center [198, 435] width 158 height 25
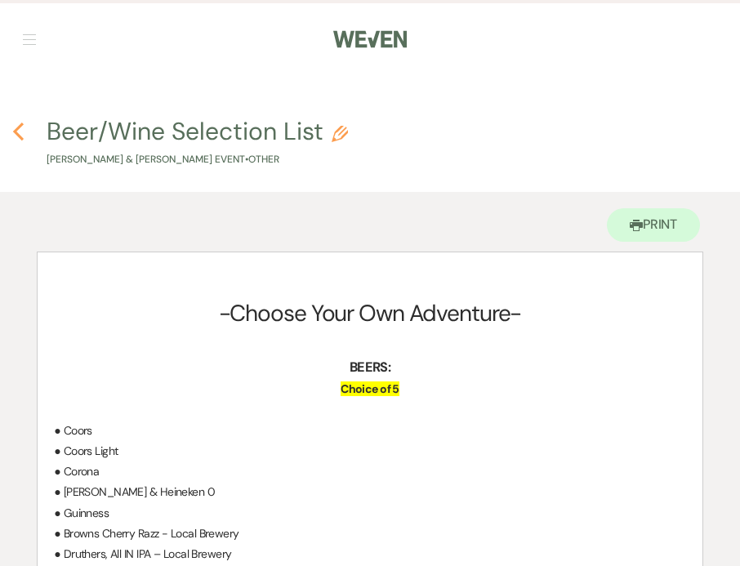
click at [18, 129] on use "button" at bounding box center [18, 131] width 11 height 18
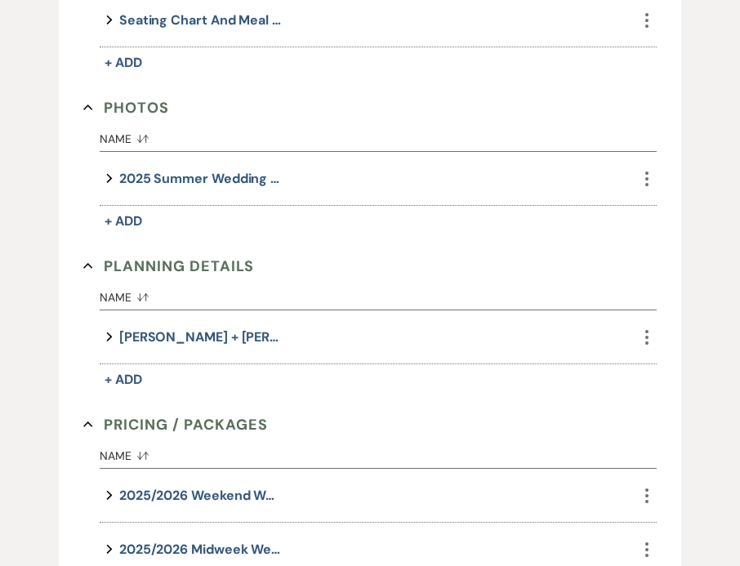
scroll to position [1394, 0]
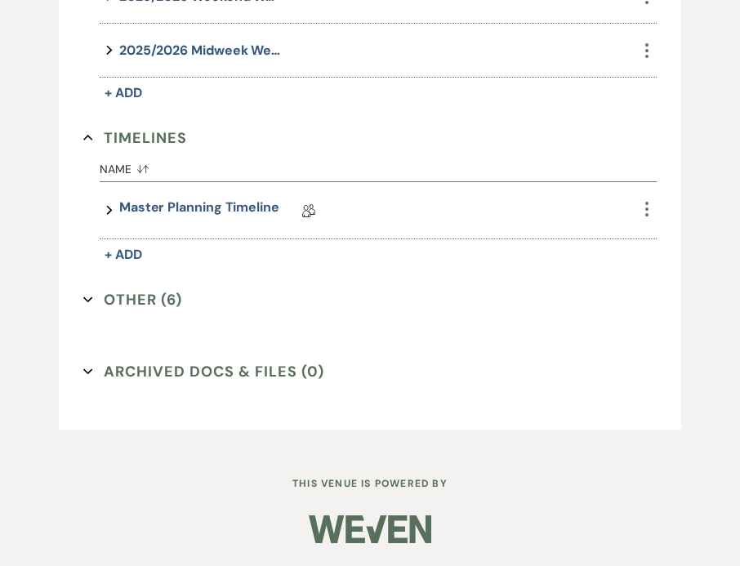
click at [89, 295] on icon "Expand" at bounding box center [88, 300] width 10 height 10
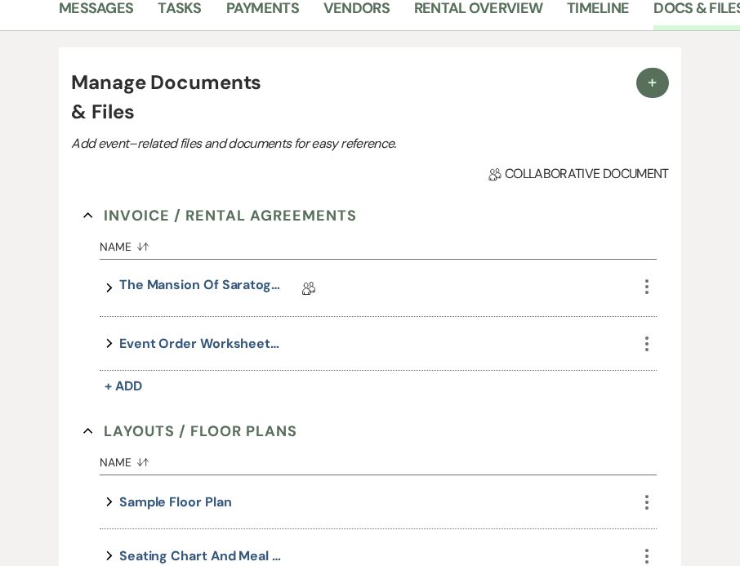
scroll to position [0, 0]
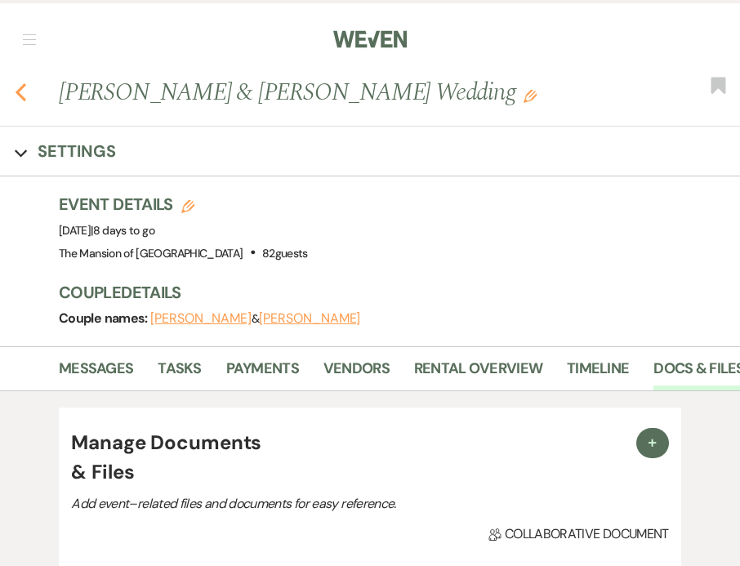
click at [23, 94] on icon "Previous" at bounding box center [21, 92] width 12 height 20
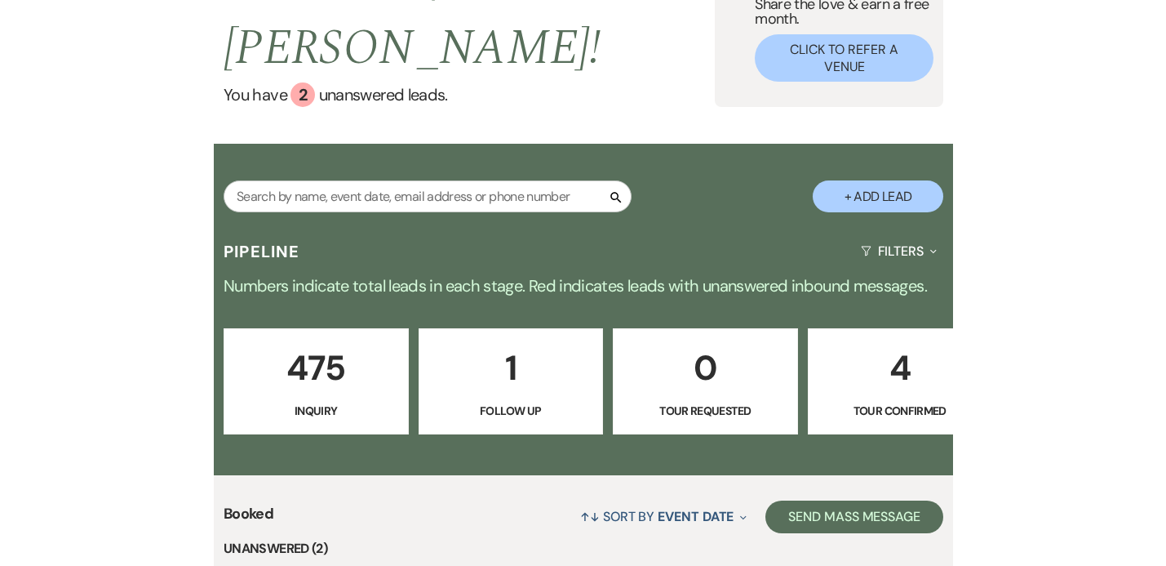
scroll to position [470, 0]
